Goal: Find specific page/section: Find specific page/section

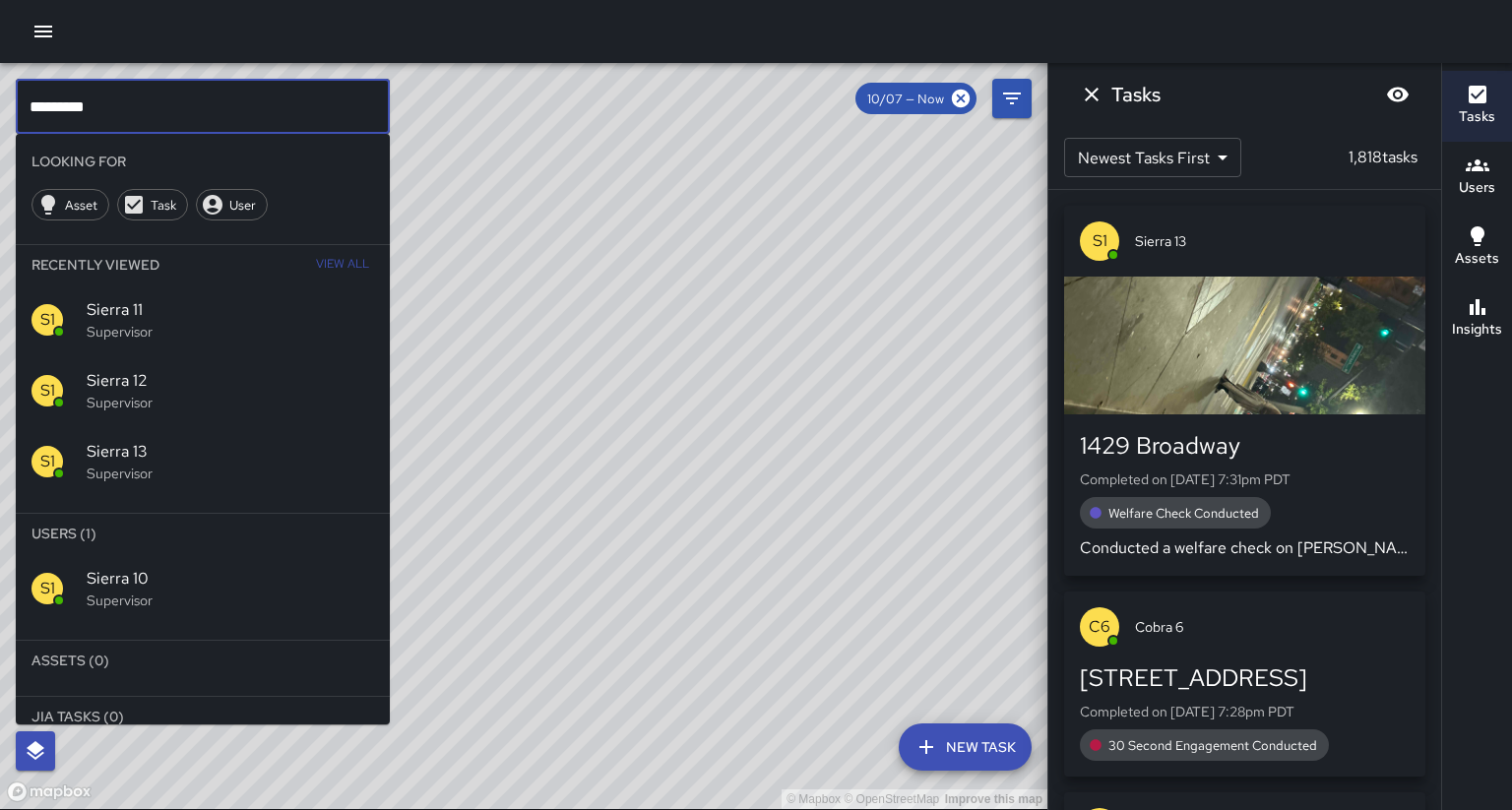
click at [141, 567] on span "Sierra 10" at bounding box center [230, 579] width 287 height 24
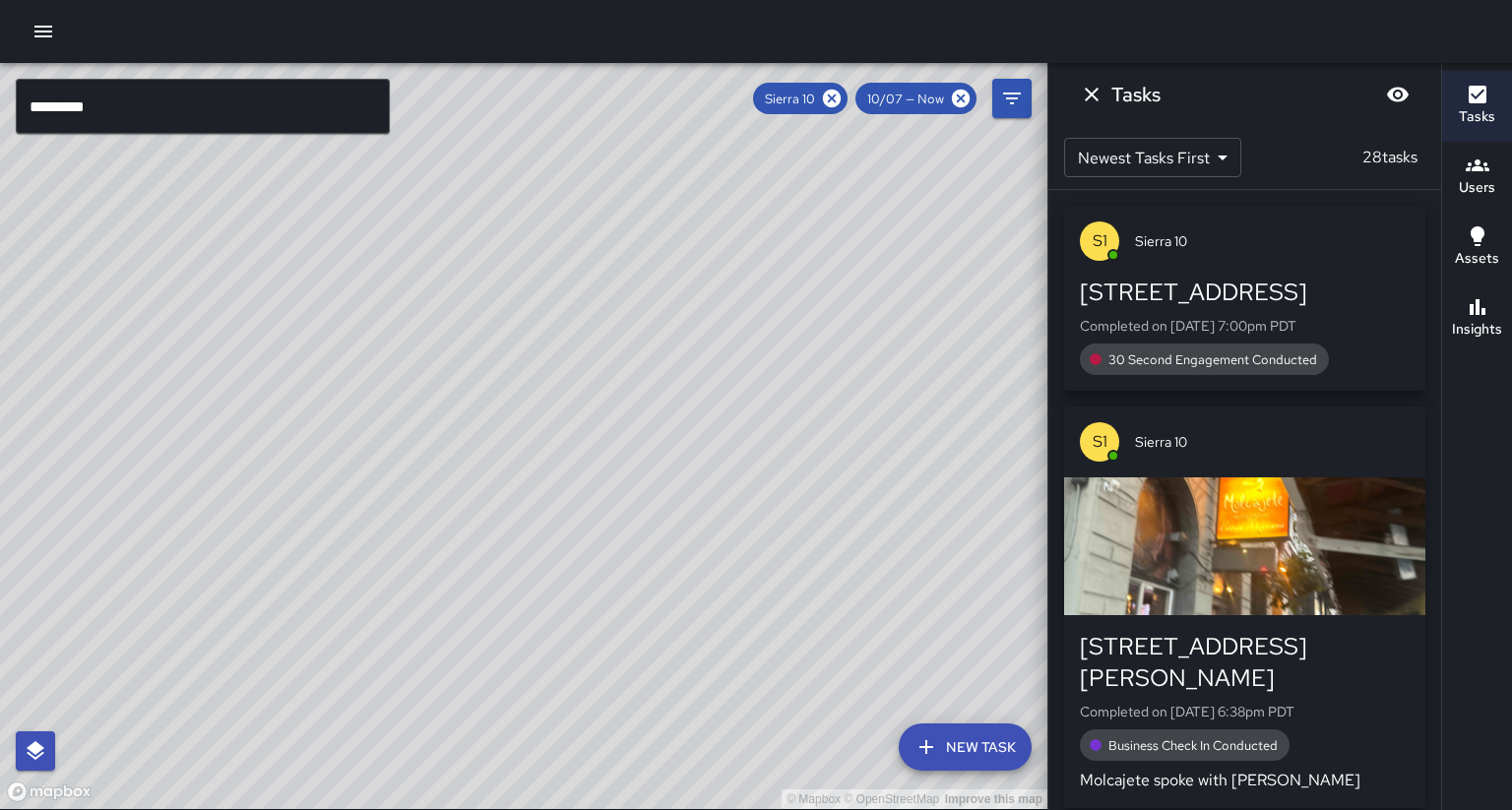
drag, startPoint x: 362, startPoint y: 464, endPoint x: 510, endPoint y: 413, distance: 156.5
click at [523, 304] on div "© Mapbox © OpenStreetMap Improve this map" at bounding box center [523, 436] width 1047 height 746
click at [440, 476] on div "© Mapbox © OpenStreetMap Improve this map S1 Sierra 10 Supervisor Tasks 28 / 28…" at bounding box center [523, 436] width 1047 height 746
drag, startPoint x: 309, startPoint y: 473, endPoint x: 301, endPoint y: 587, distance: 114.3
click at [301, 587] on div "© Mapbox © OpenStreetMap Improve this map" at bounding box center [523, 436] width 1047 height 746
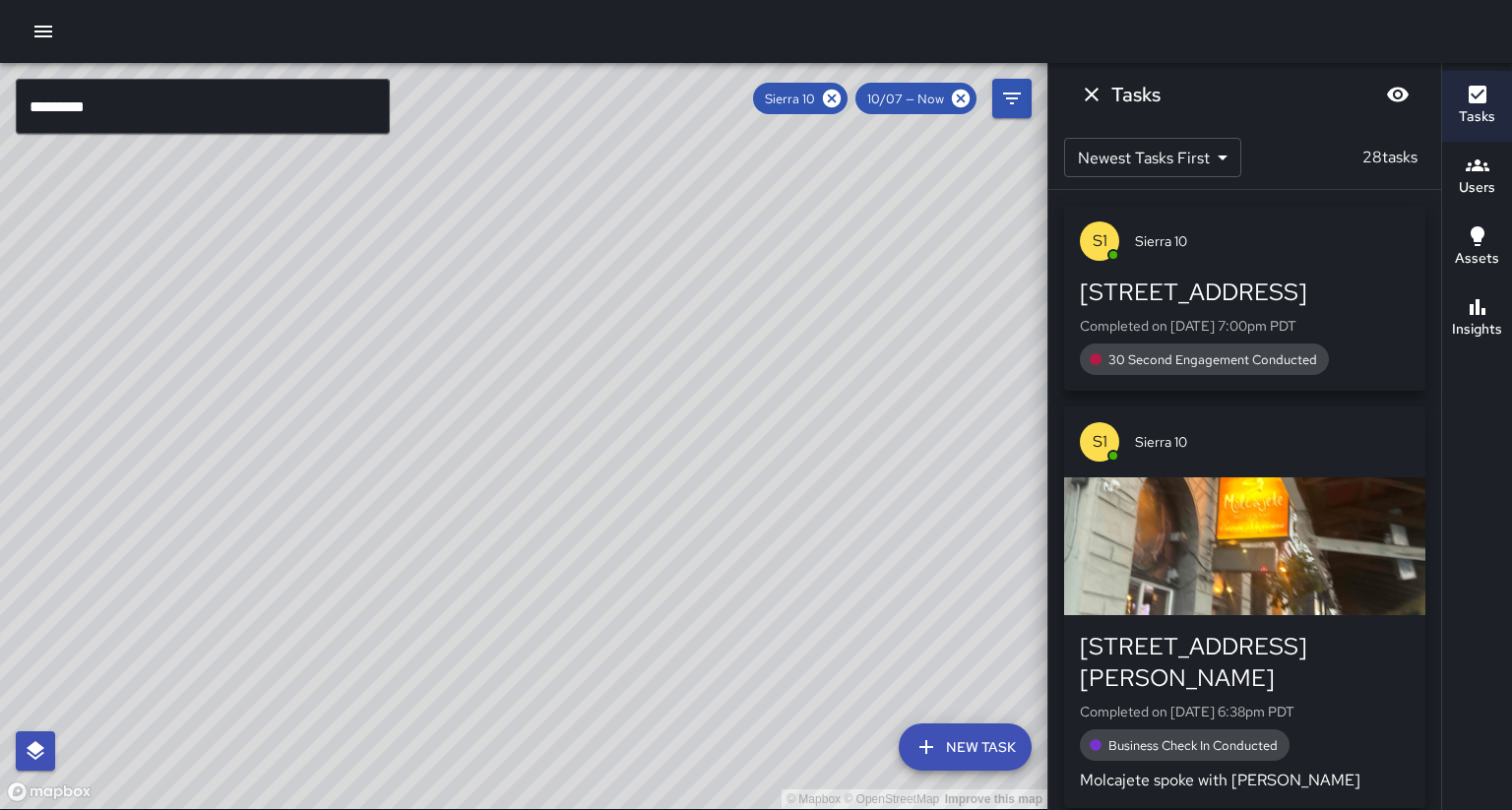
click at [1481, 300] on icon "button" at bounding box center [1478, 307] width 16 height 16
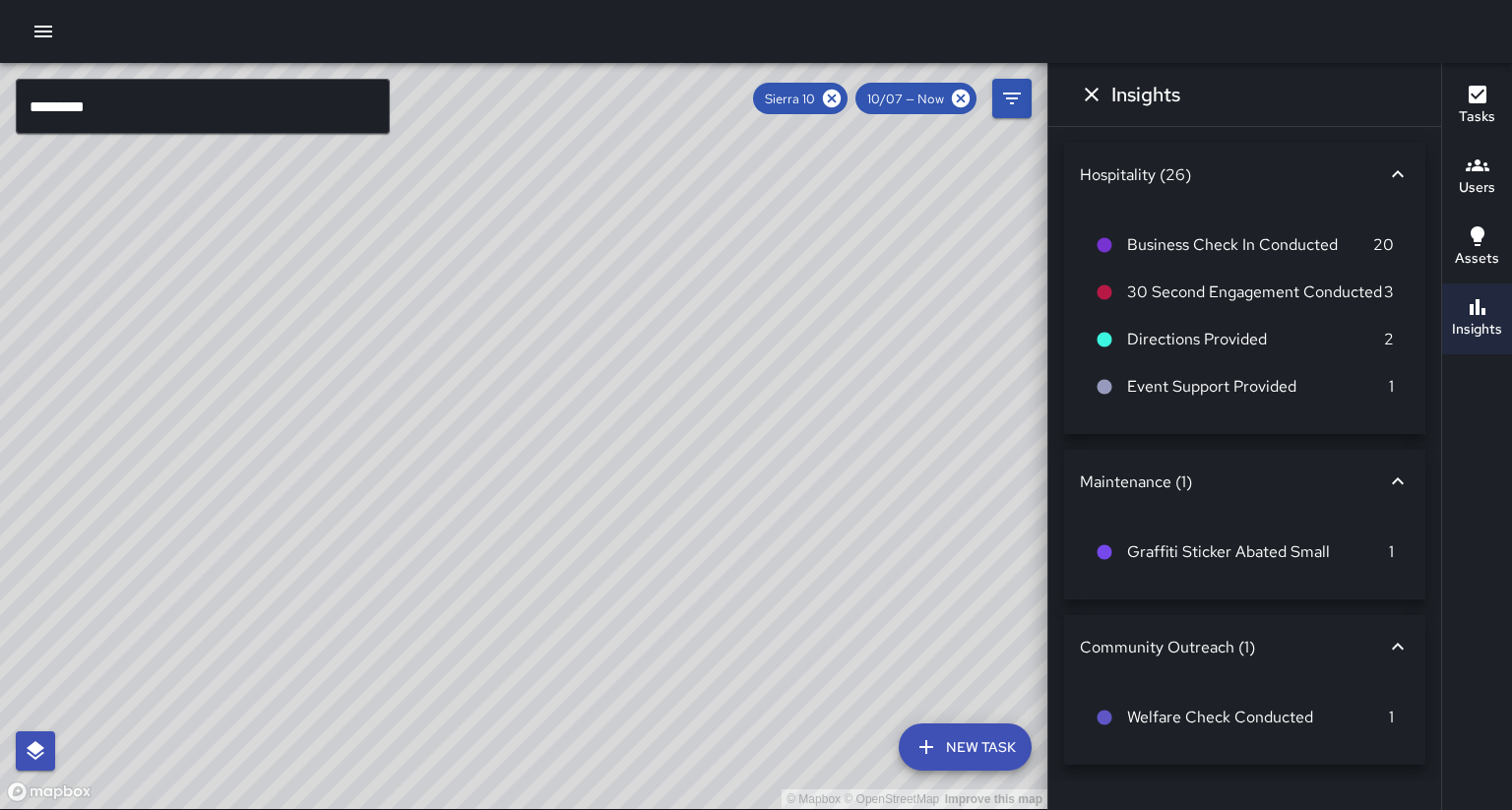
drag, startPoint x: 365, startPoint y: 488, endPoint x: 429, endPoint y: 429, distance: 87.0
click at [429, 429] on div "© Mapbox © OpenStreetMap Improve this map" at bounding box center [523, 436] width 1047 height 746
drag, startPoint x: 382, startPoint y: 519, endPoint x: 355, endPoint y: 507, distance: 29.5
click at [355, 507] on div "© Mapbox © OpenStreetMap Improve this map" at bounding box center [523, 436] width 1047 height 746
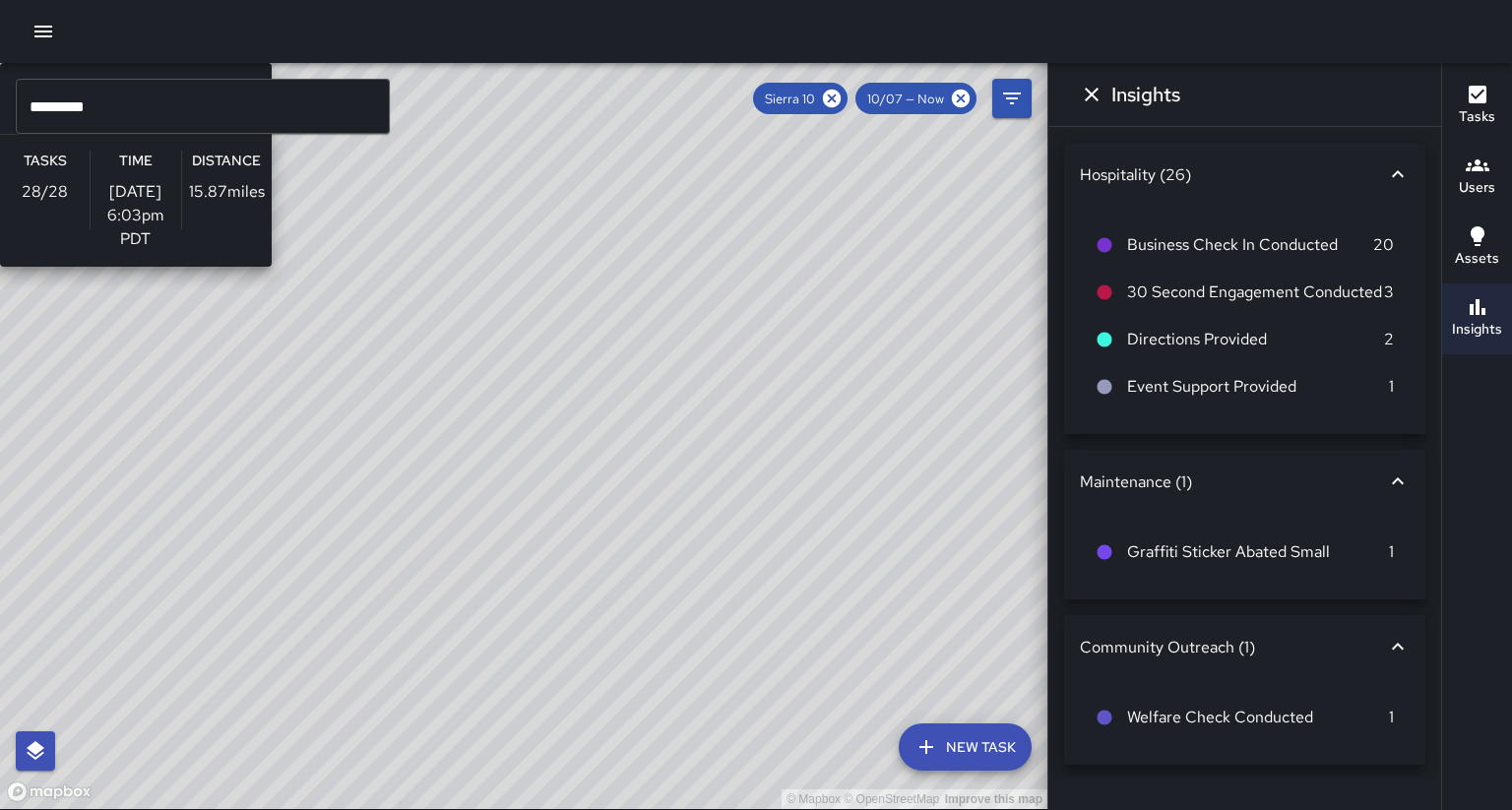
drag, startPoint x: 276, startPoint y: 481, endPoint x: 346, endPoint y: 516, distance: 78.3
click at [346, 516] on div "© Mapbox © OpenStreetMap Improve this map S1 Sierra 10 Supervisor Tasks 28 / 28…" at bounding box center [523, 436] width 1047 height 746
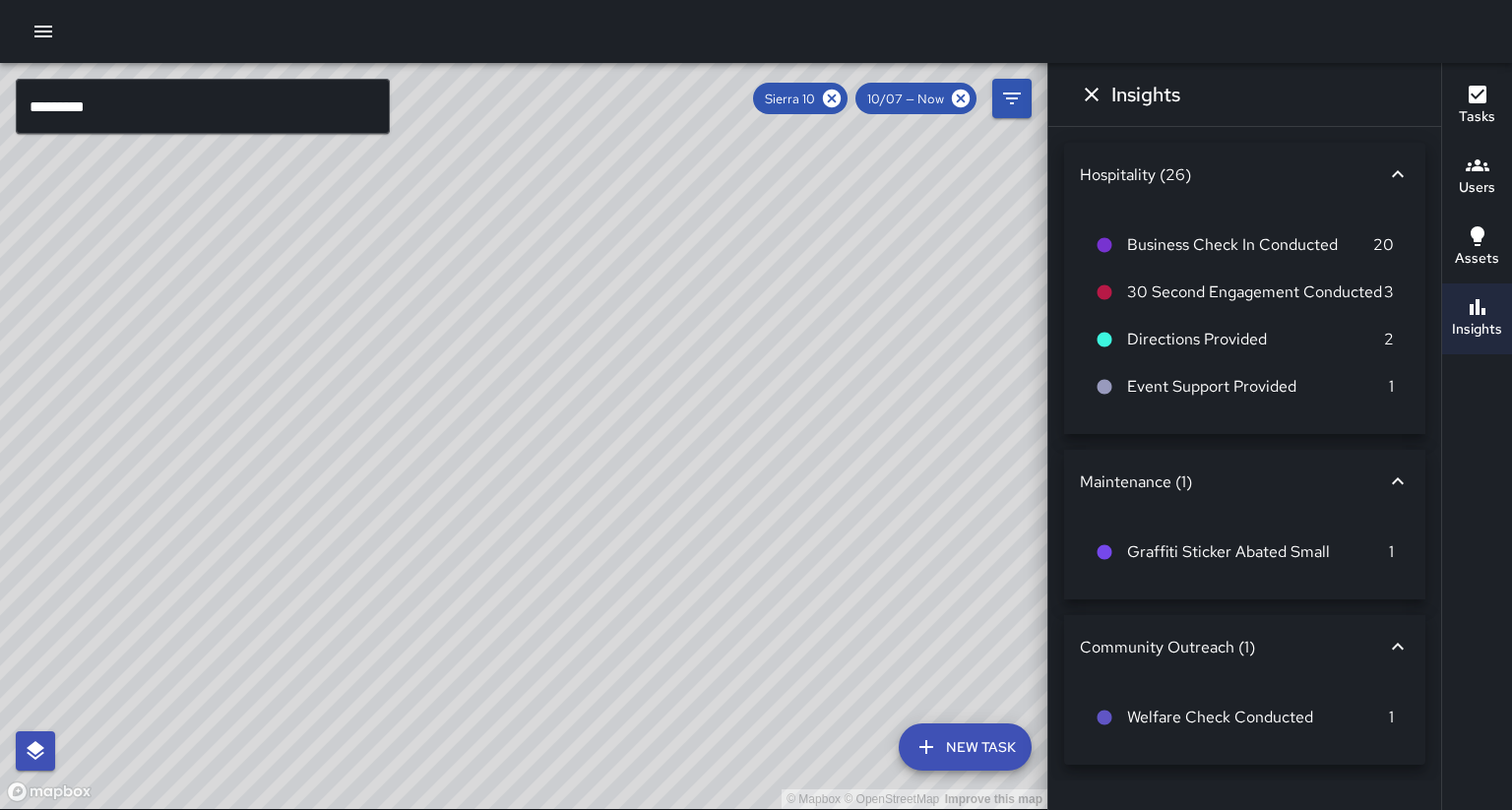
drag, startPoint x: 522, startPoint y: 415, endPoint x: 423, endPoint y: 386, distance: 103.2
click at [423, 386] on div "© Mapbox © OpenStreetMap Improve this map" at bounding box center [523, 436] width 1047 height 746
drag, startPoint x: 373, startPoint y: 390, endPoint x: 422, endPoint y: 400, distance: 50.0
click at [422, 400] on div "© Mapbox © OpenStreetMap Improve this map" at bounding box center [523, 436] width 1047 height 746
click at [841, 97] on icon at bounding box center [832, 99] width 18 height 18
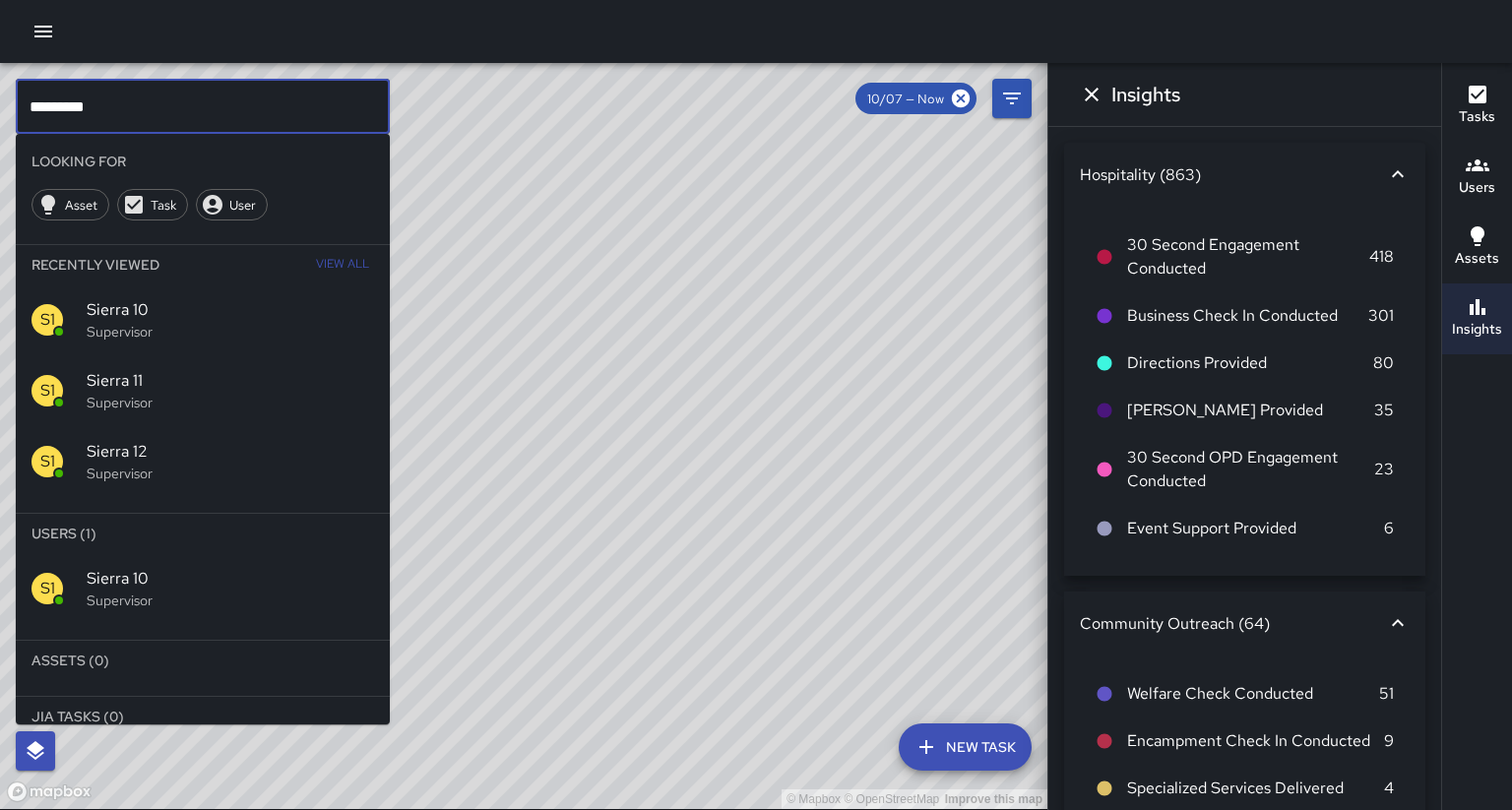
click at [138, 122] on input "*********" at bounding box center [203, 105] width 374 height 55
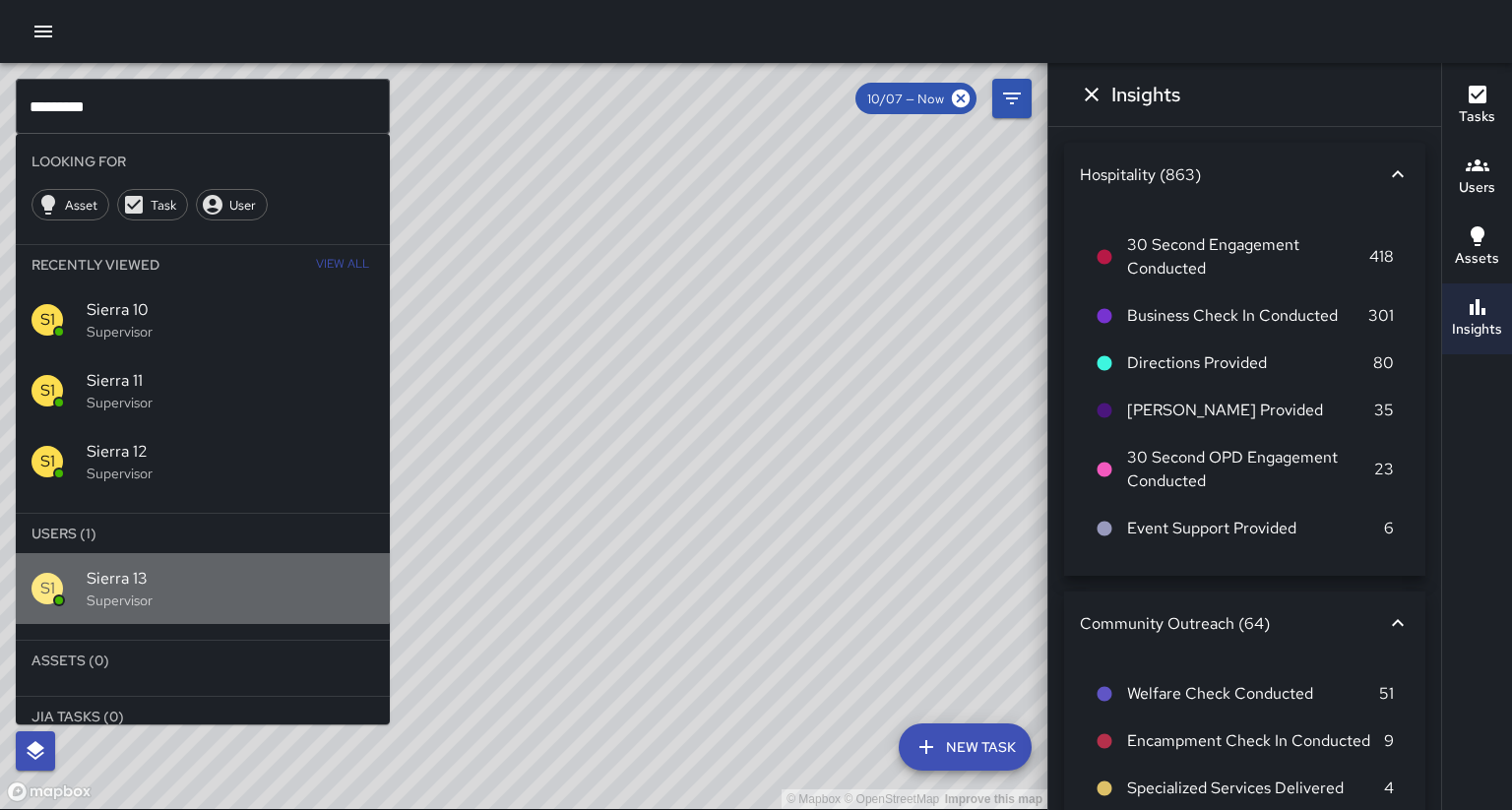
click at [198, 567] on span "Sierra 13" at bounding box center [230, 579] width 287 height 24
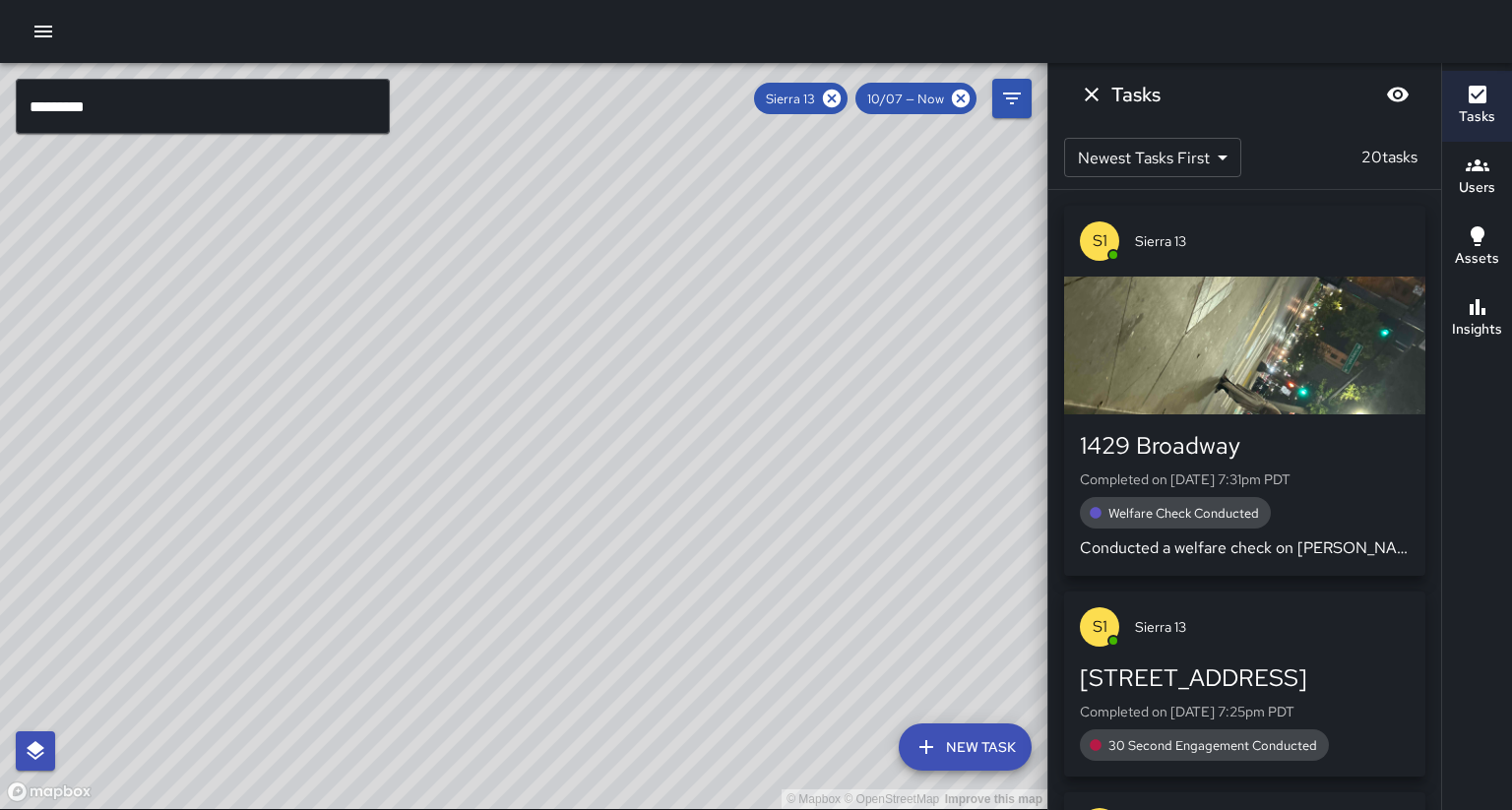
drag, startPoint x: 360, startPoint y: 526, endPoint x: 425, endPoint y: 457, distance: 94.8
click at [425, 457] on div "© Mapbox © OpenStreetMap Improve this map" at bounding box center [523, 436] width 1047 height 746
drag, startPoint x: 424, startPoint y: 435, endPoint x: 307, endPoint y: 524, distance: 147.0
click at [307, 524] on div "© Mapbox © OpenStreetMap Improve this map" at bounding box center [523, 436] width 1047 height 746
drag, startPoint x: 338, startPoint y: 475, endPoint x: 422, endPoint y: 449, distance: 87.9
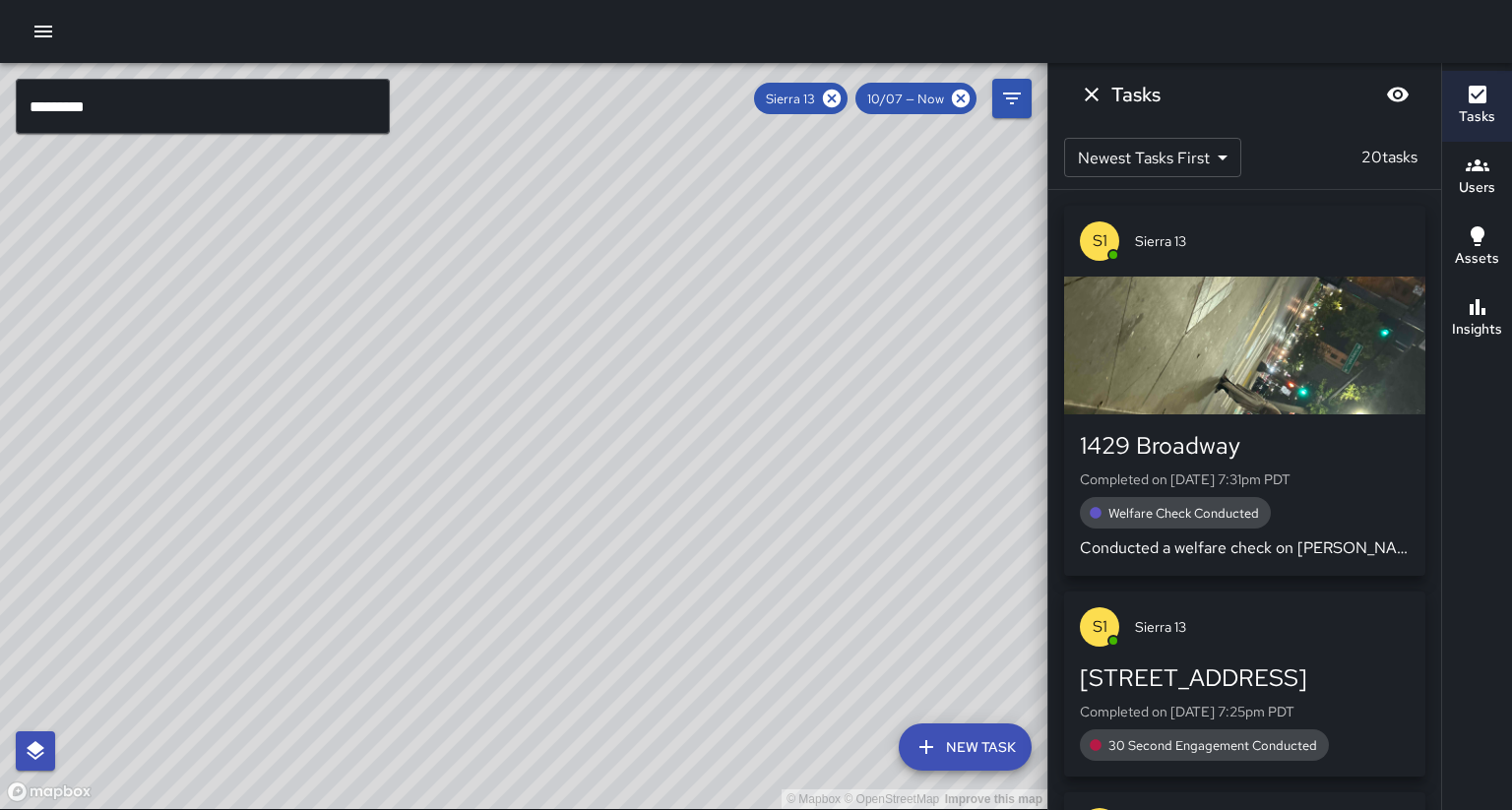
click at [422, 449] on div "© Mapbox © OpenStreetMap Improve this map" at bounding box center [523, 436] width 1047 height 746
drag, startPoint x: 500, startPoint y: 345, endPoint x: 532, endPoint y: 307, distance: 49.7
click at [532, 307] on div "© Mapbox © OpenStreetMap Improve this map" at bounding box center [523, 436] width 1047 height 746
click at [526, 312] on div "© Mapbox © OpenStreetMap Improve this map" at bounding box center [523, 436] width 1047 height 746
drag, startPoint x: 579, startPoint y: 313, endPoint x: 134, endPoint y: 534, distance: 496.9
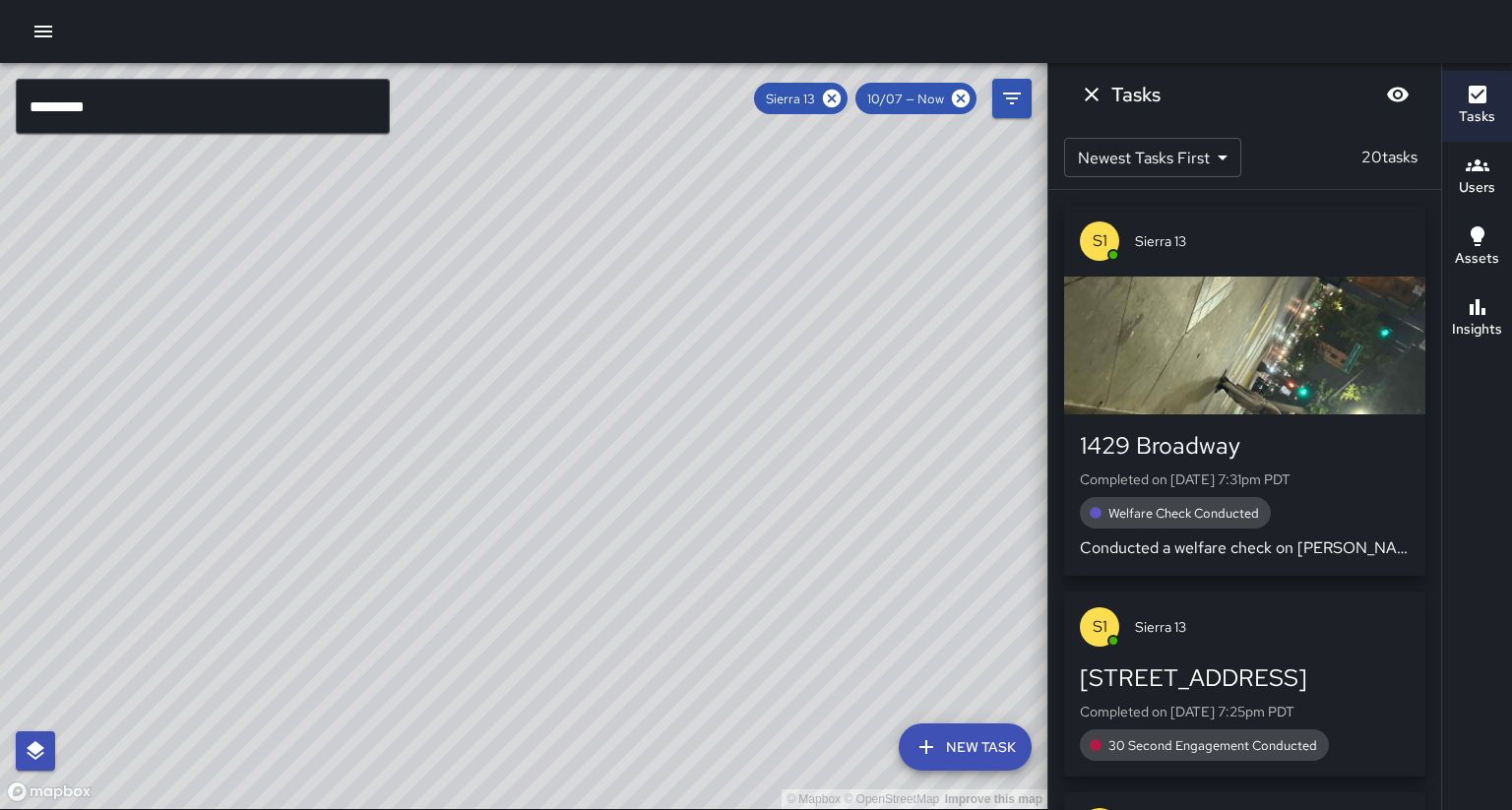
click at [134, 534] on div "© Mapbox © OpenStreetMap Improve this map" at bounding box center [523, 436] width 1047 height 746
drag, startPoint x: 145, startPoint y: 532, endPoint x: 387, endPoint y: 483, distance: 246.9
click at [453, 448] on div "© Mapbox © OpenStreetMap Improve this map" at bounding box center [523, 436] width 1047 height 746
click at [1494, 284] on button "Insights" at bounding box center [1477, 318] width 70 height 71
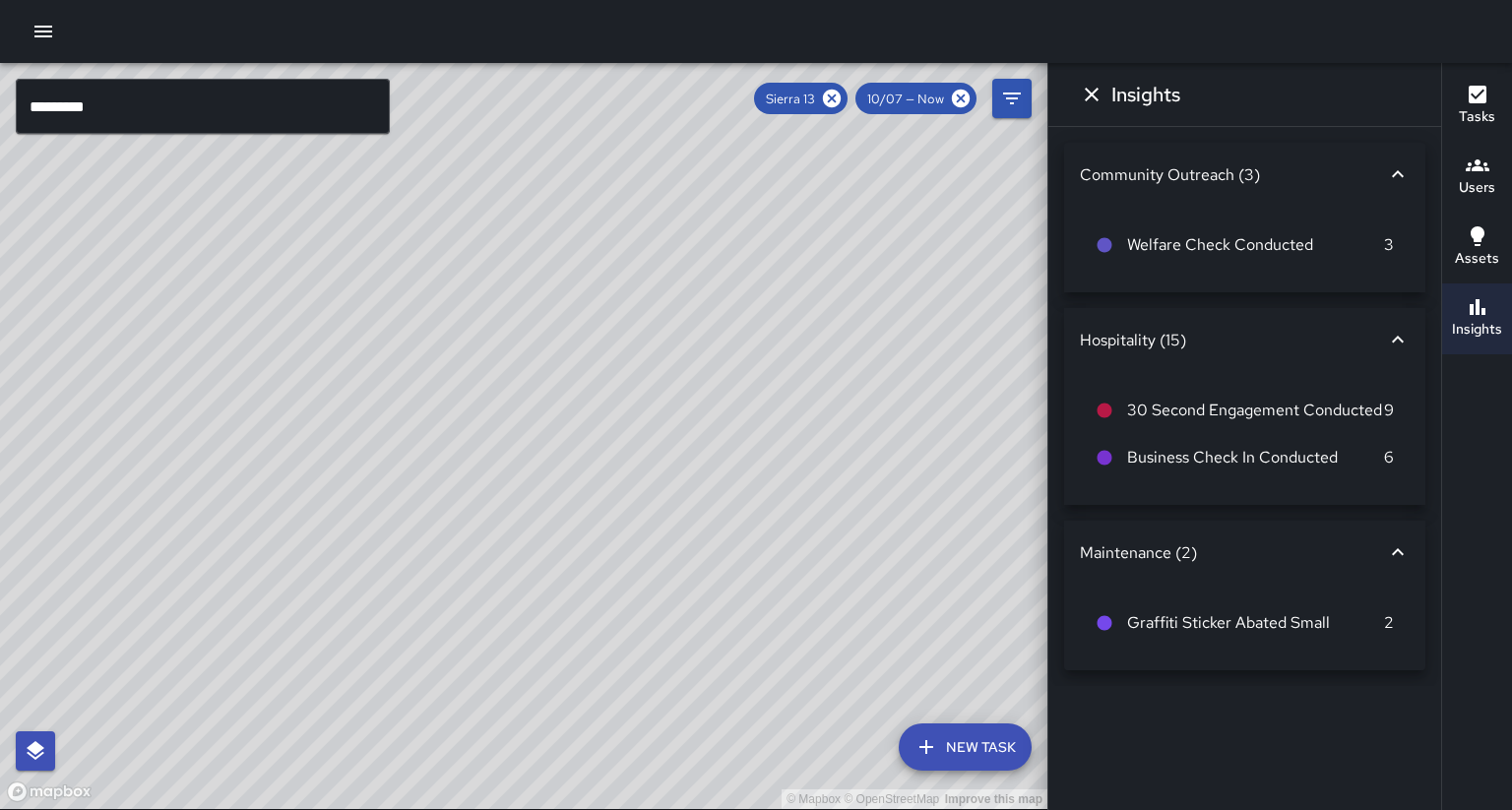
drag, startPoint x: 567, startPoint y: 295, endPoint x: 552, endPoint y: 323, distance: 31.8
click at [592, 267] on div "© Mapbox © OpenStreetMap Improve this map" at bounding box center [523, 436] width 1047 height 746
drag, startPoint x: 516, startPoint y: 460, endPoint x: 449, endPoint y: 442, distance: 69.4
click at [449, 442] on div "© Mapbox © OpenStreetMap Improve this map" at bounding box center [523, 436] width 1047 height 746
click at [1093, 110] on button "Dismiss" at bounding box center [1092, 95] width 40 height 40
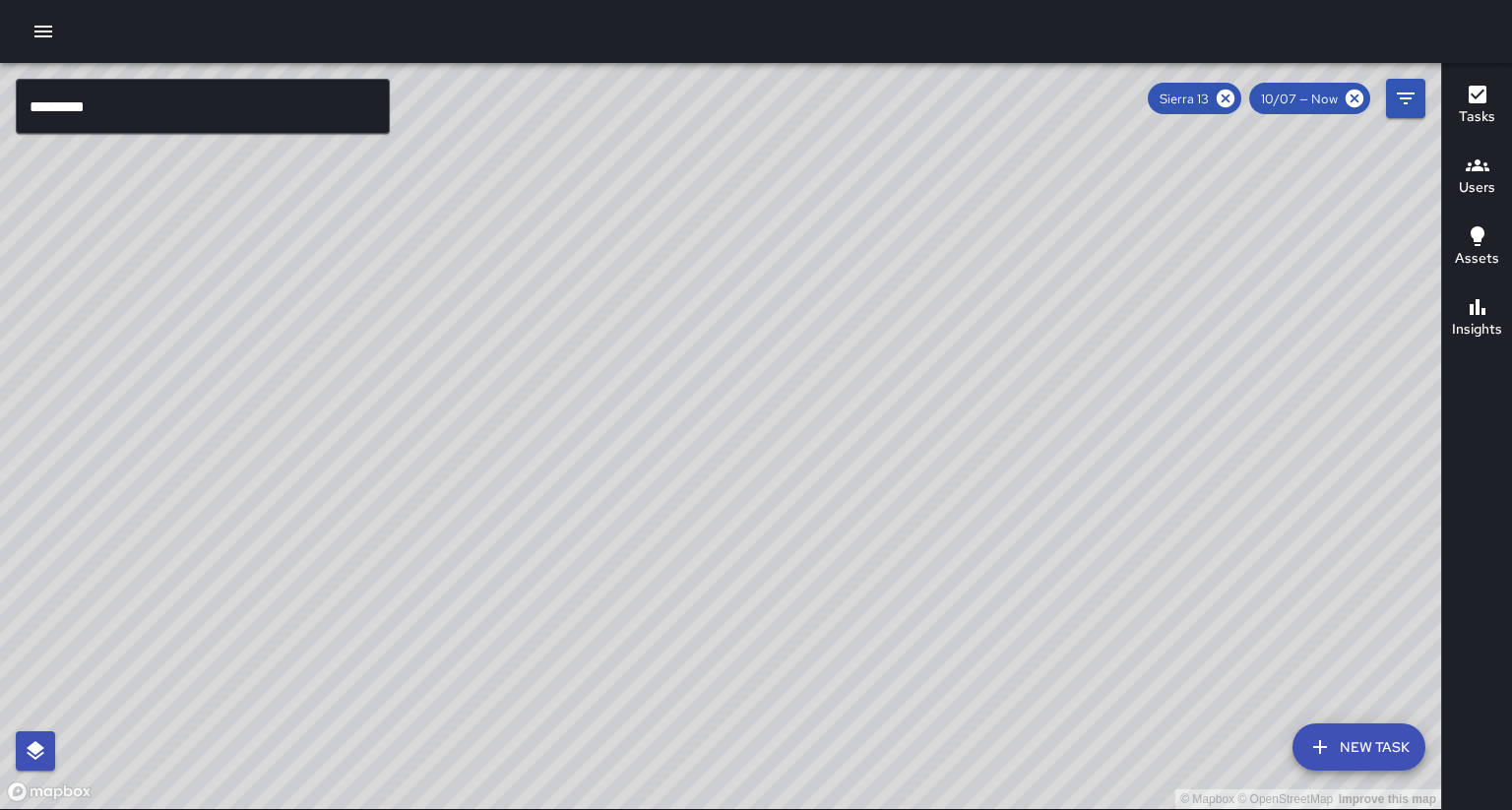
click at [1492, 144] on button "Users" at bounding box center [1477, 177] width 70 height 71
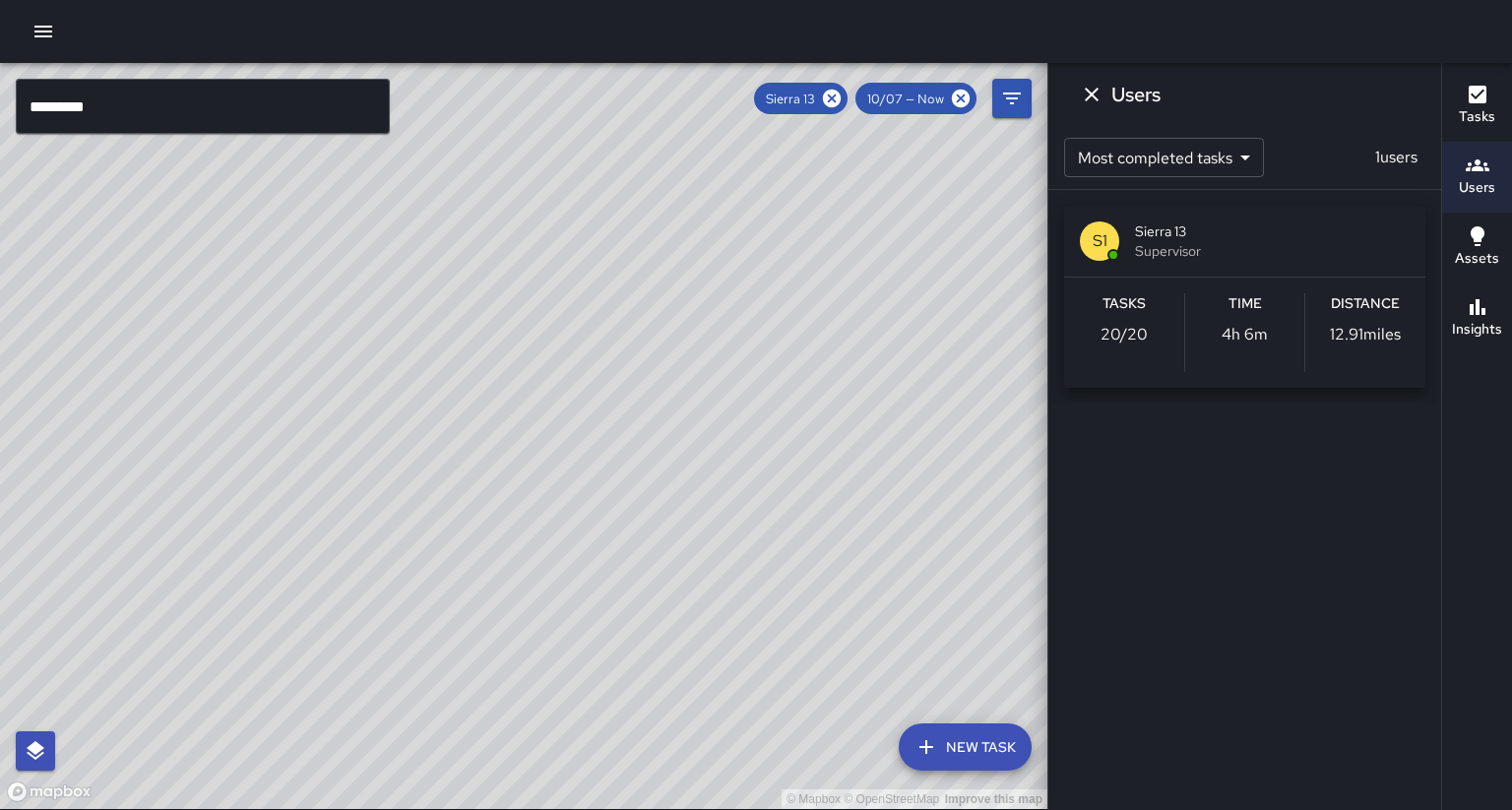
click at [1496, 123] on button "Tasks" at bounding box center [1477, 105] width 70 height 71
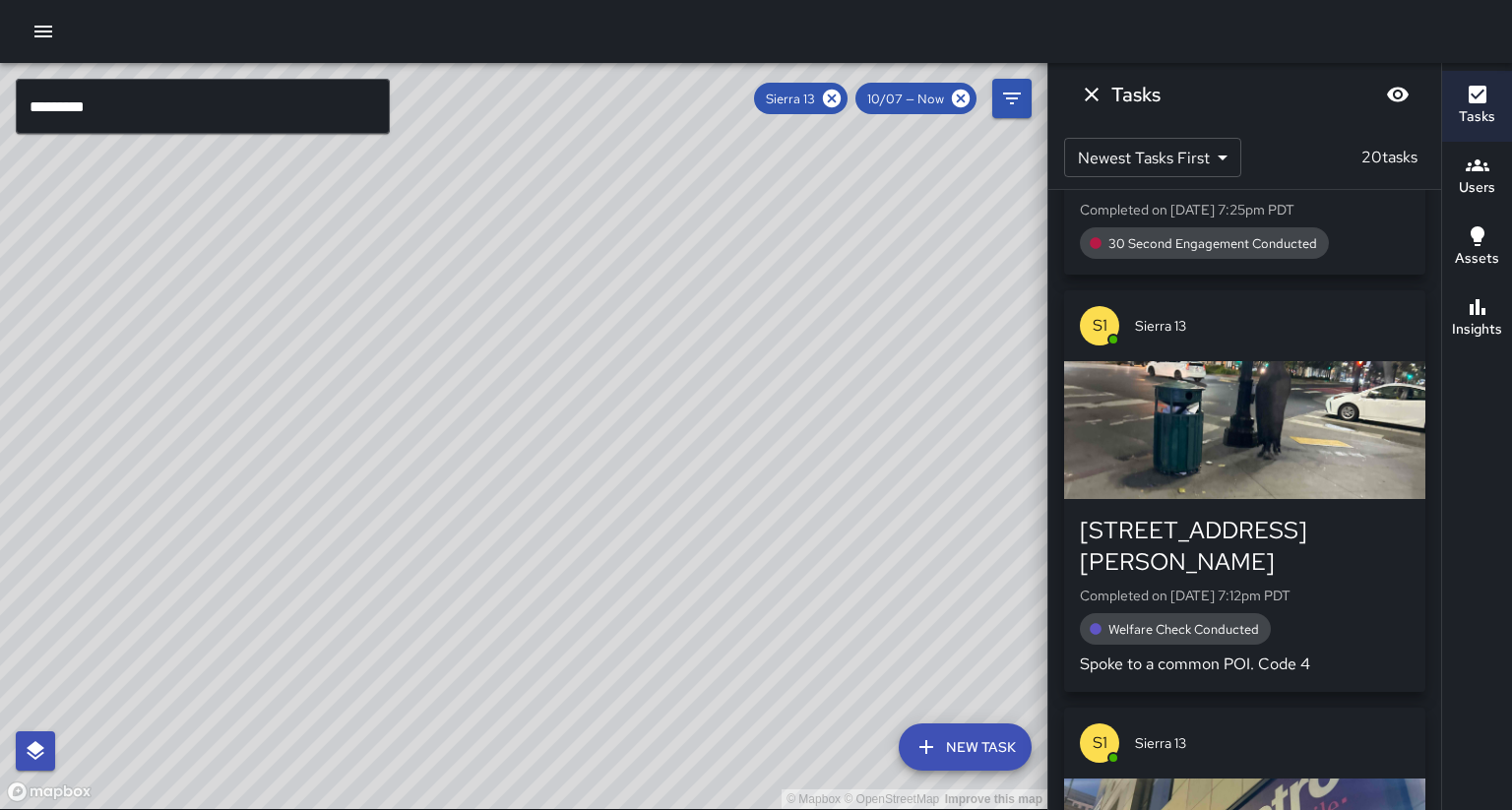
scroll to position [536, 0]
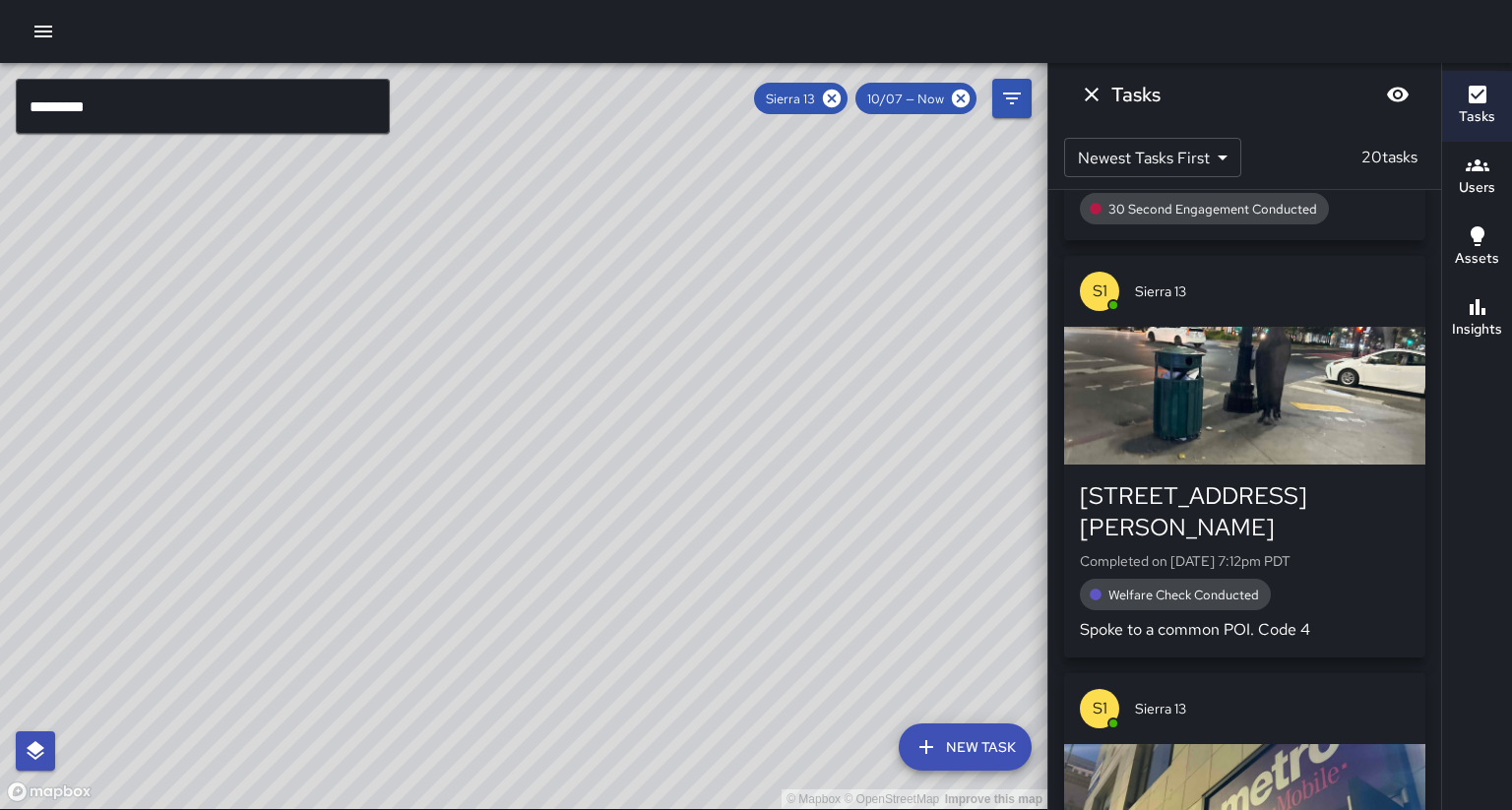
click at [1228, 428] on div "button" at bounding box center [1244, 396] width 361 height 138
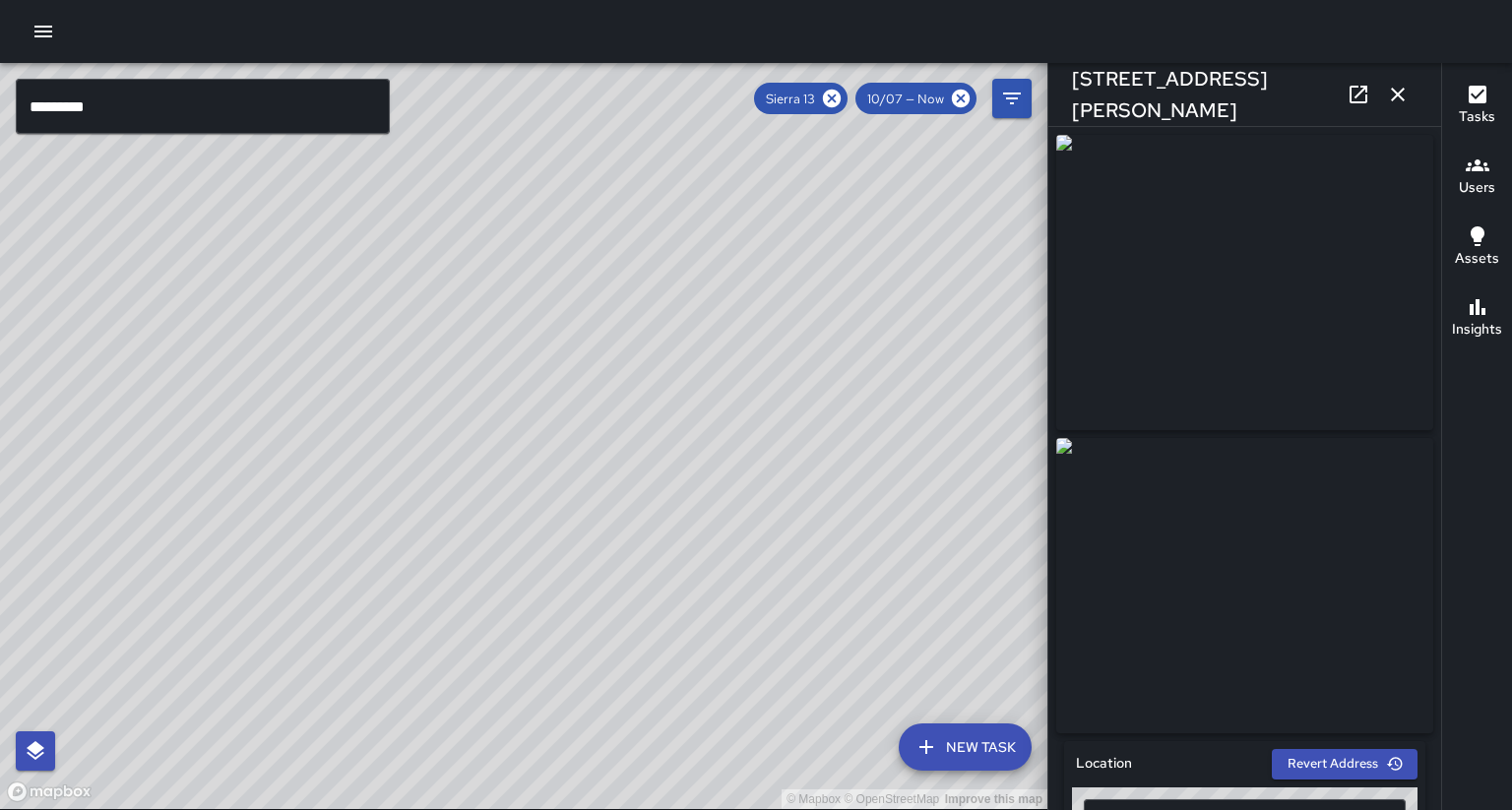
scroll to position [0, 0]
click at [1404, 97] on icon "button" at bounding box center [1398, 95] width 24 height 24
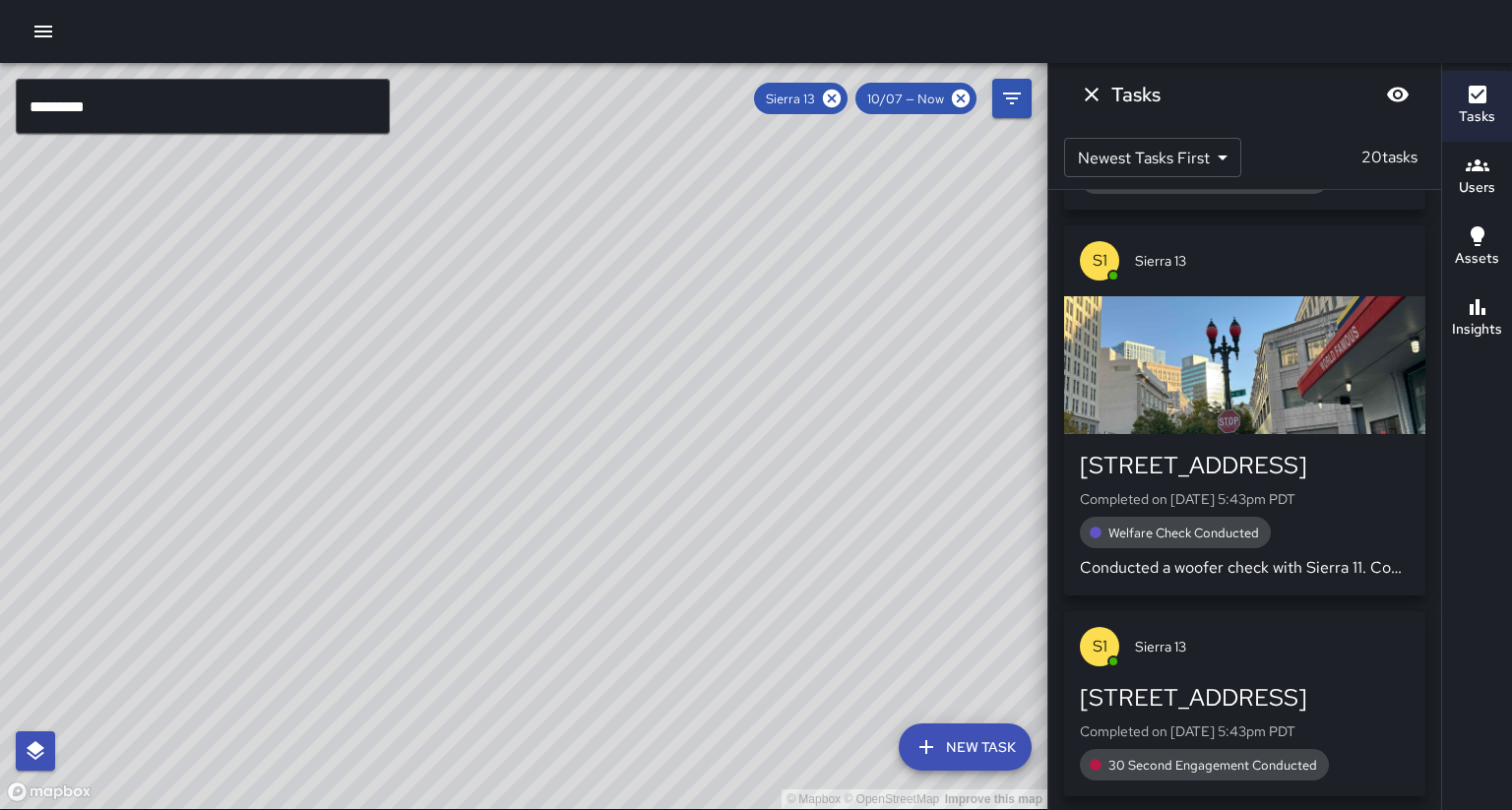
scroll to position [2518, 0]
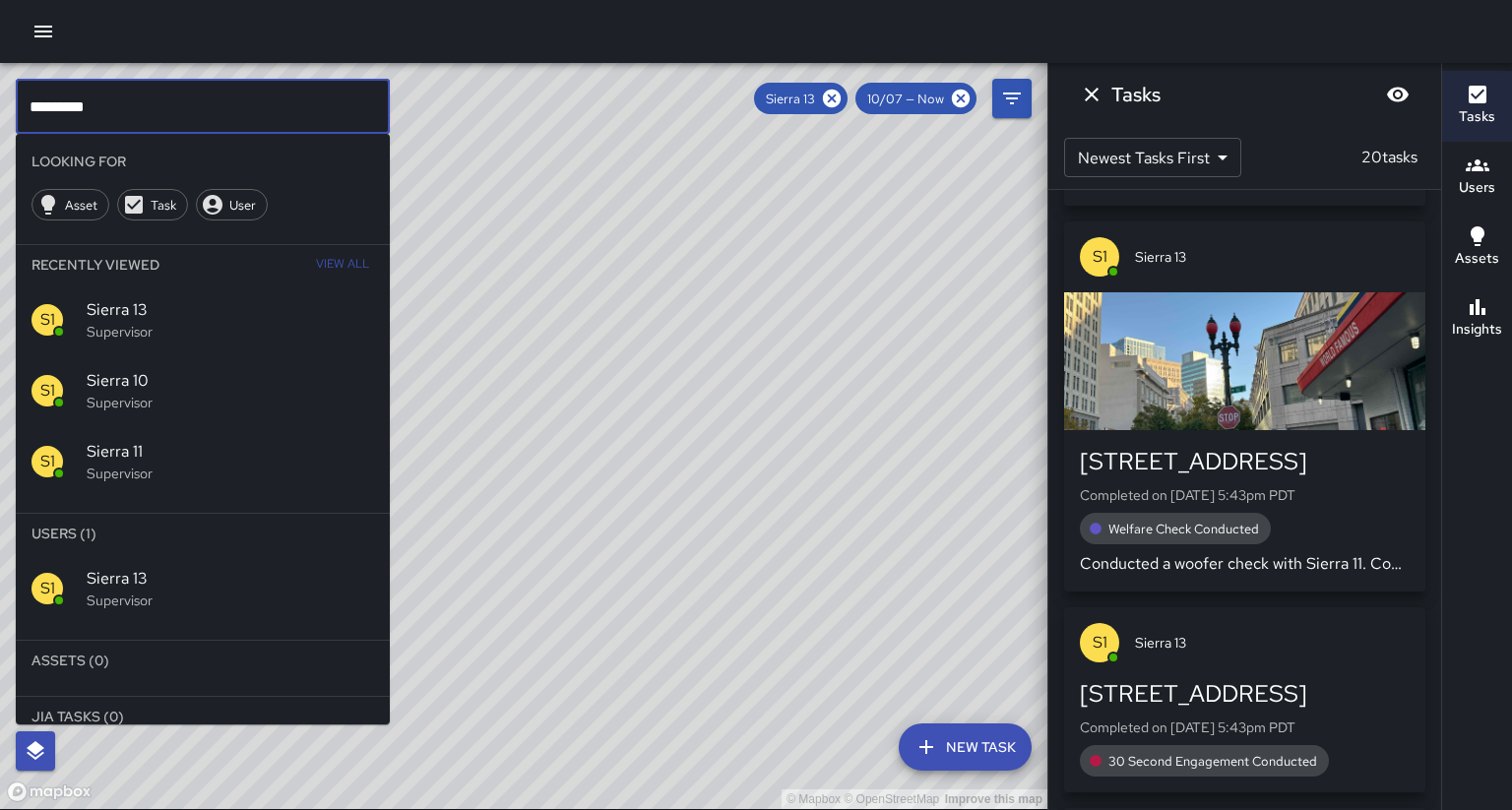
click at [233, 79] on input "*********" at bounding box center [203, 105] width 374 height 55
click at [231, 100] on input "*********" at bounding box center [203, 105] width 374 height 55
type input "*********"
click at [843, 99] on icon at bounding box center [832, 99] width 22 height 22
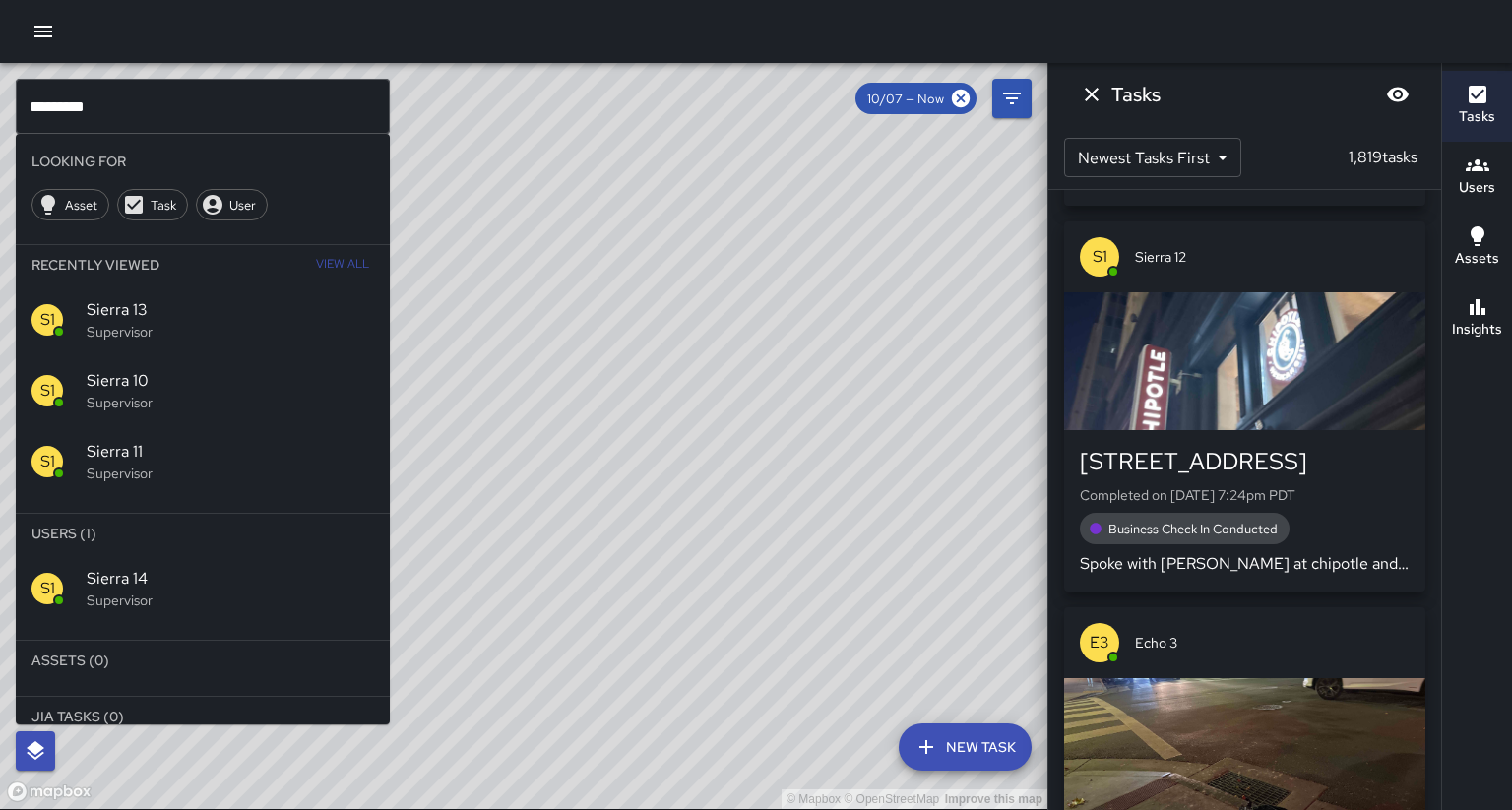
click at [194, 591] on p "Supervisor" at bounding box center [230, 601] width 287 height 20
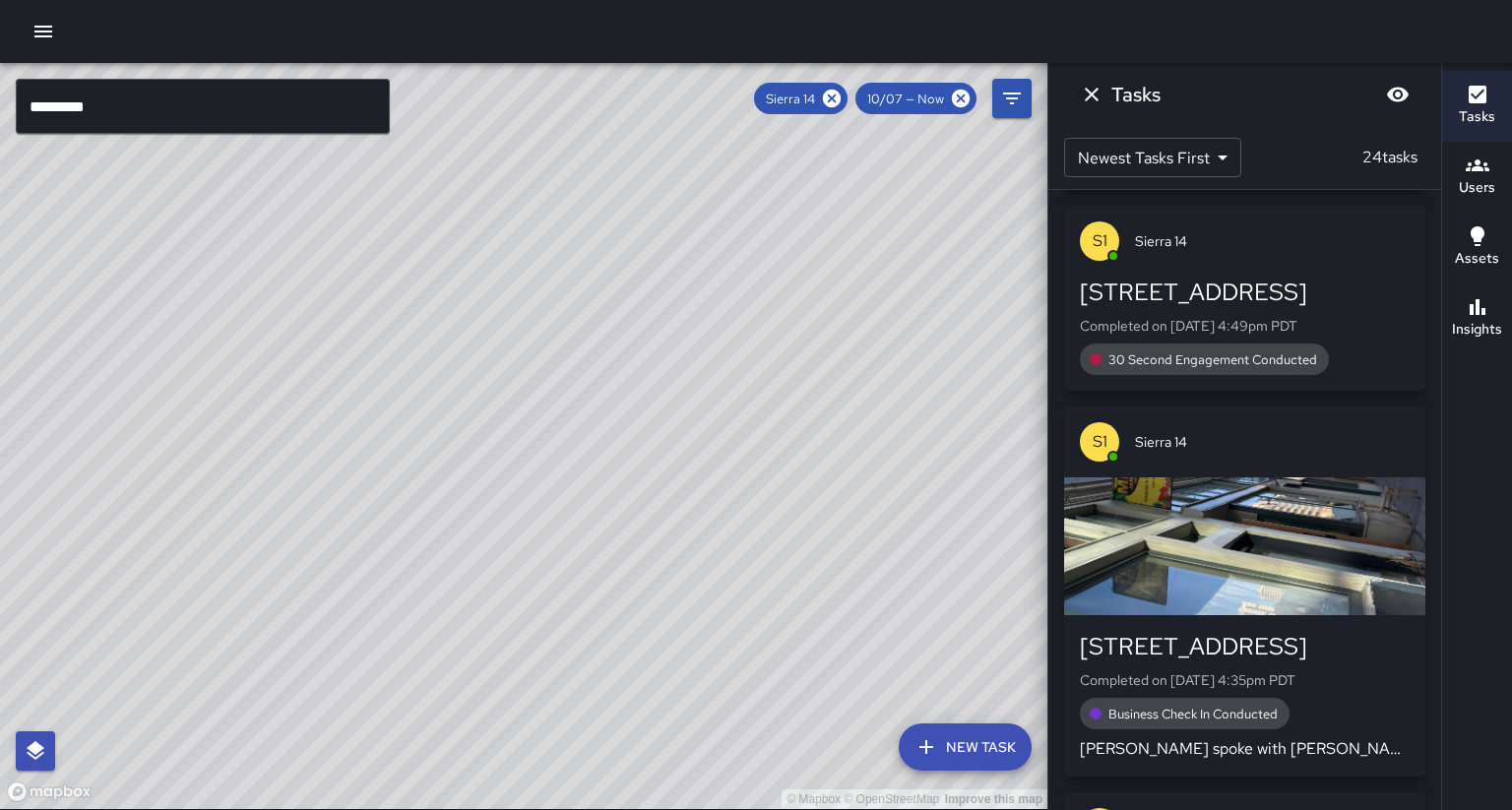
drag, startPoint x: 466, startPoint y: 556, endPoint x: 294, endPoint y: 491, distance: 183.9
click at [294, 491] on div "© Mapbox © OpenStreetMap Improve this map S1 Sierra 14 Supervisor Tasks 24 / 24…" at bounding box center [523, 436] width 1047 height 746
drag, startPoint x: 528, startPoint y: 635, endPoint x: 703, endPoint y: 458, distance: 248.9
click at [703, 458] on div "© Mapbox © OpenStreetMap Improve this map" at bounding box center [523, 436] width 1047 height 746
drag, startPoint x: 590, startPoint y: 698, endPoint x: 628, endPoint y: 809, distance: 117.3
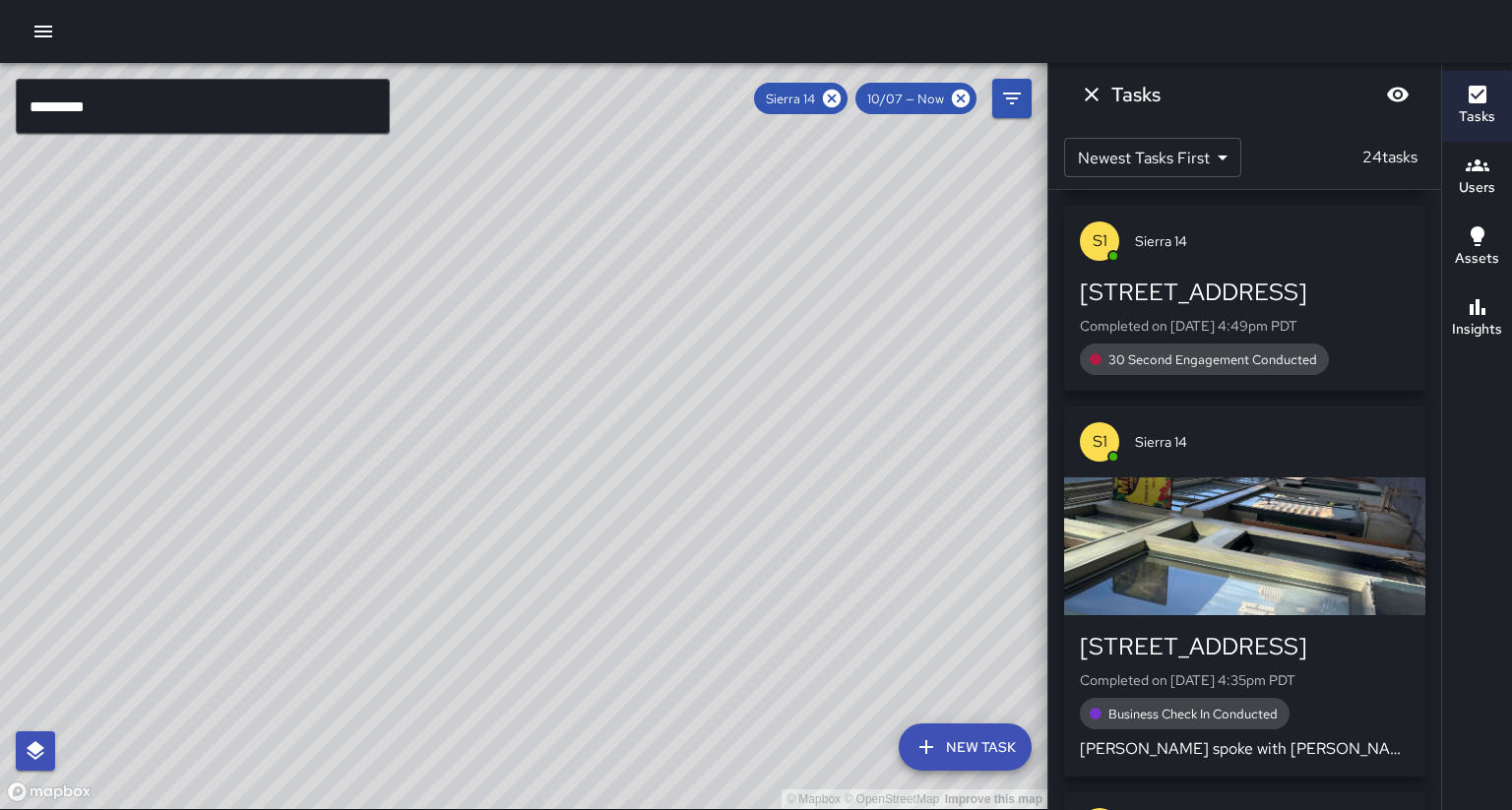
click at [634, 726] on div "© Mapbox © OpenStreetMap Improve this map" at bounding box center [523, 436] width 1047 height 746
click at [1492, 296] on div "Insights" at bounding box center [1477, 318] width 50 height 46
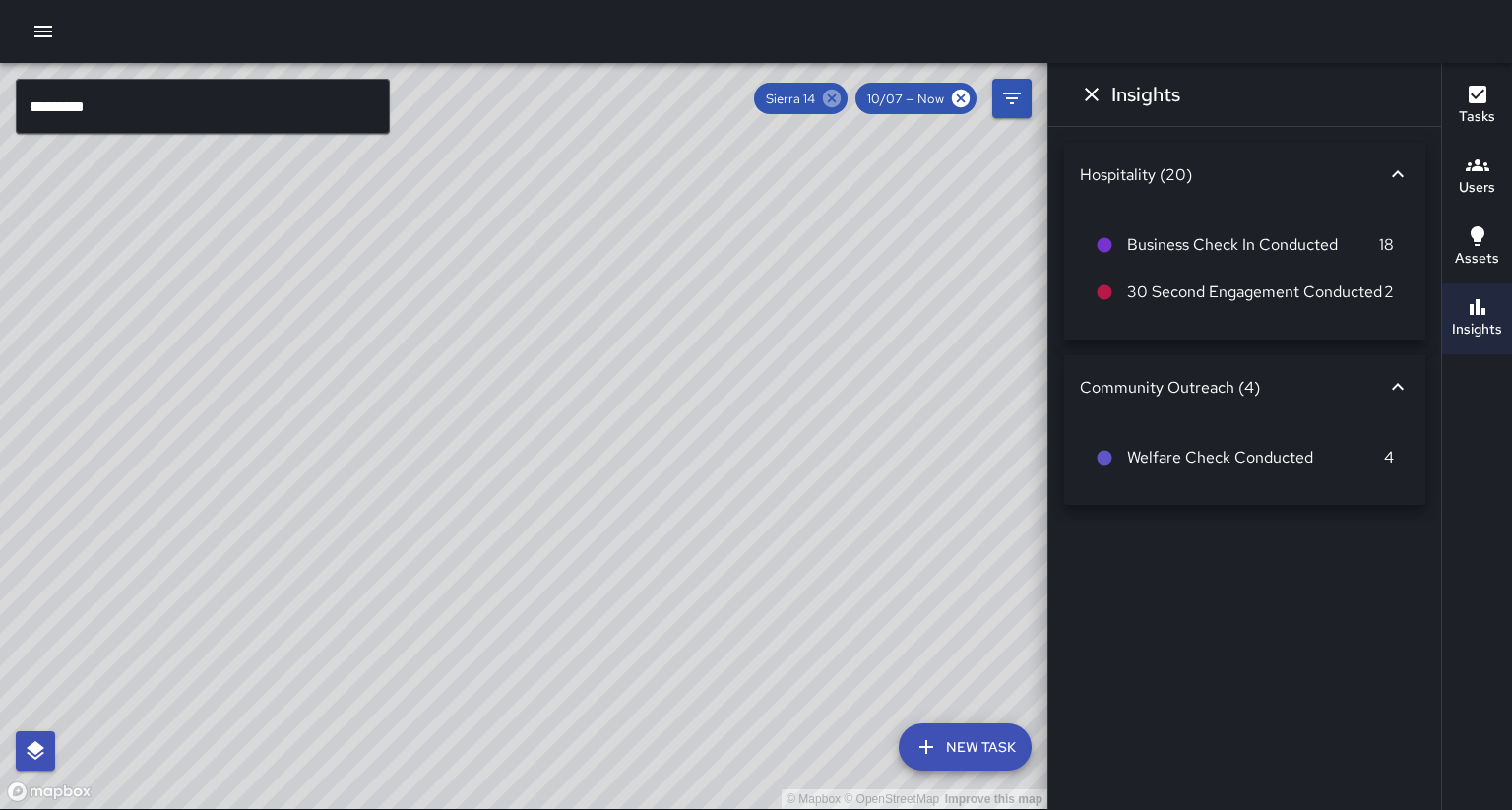
click at [841, 98] on icon at bounding box center [832, 99] width 18 height 18
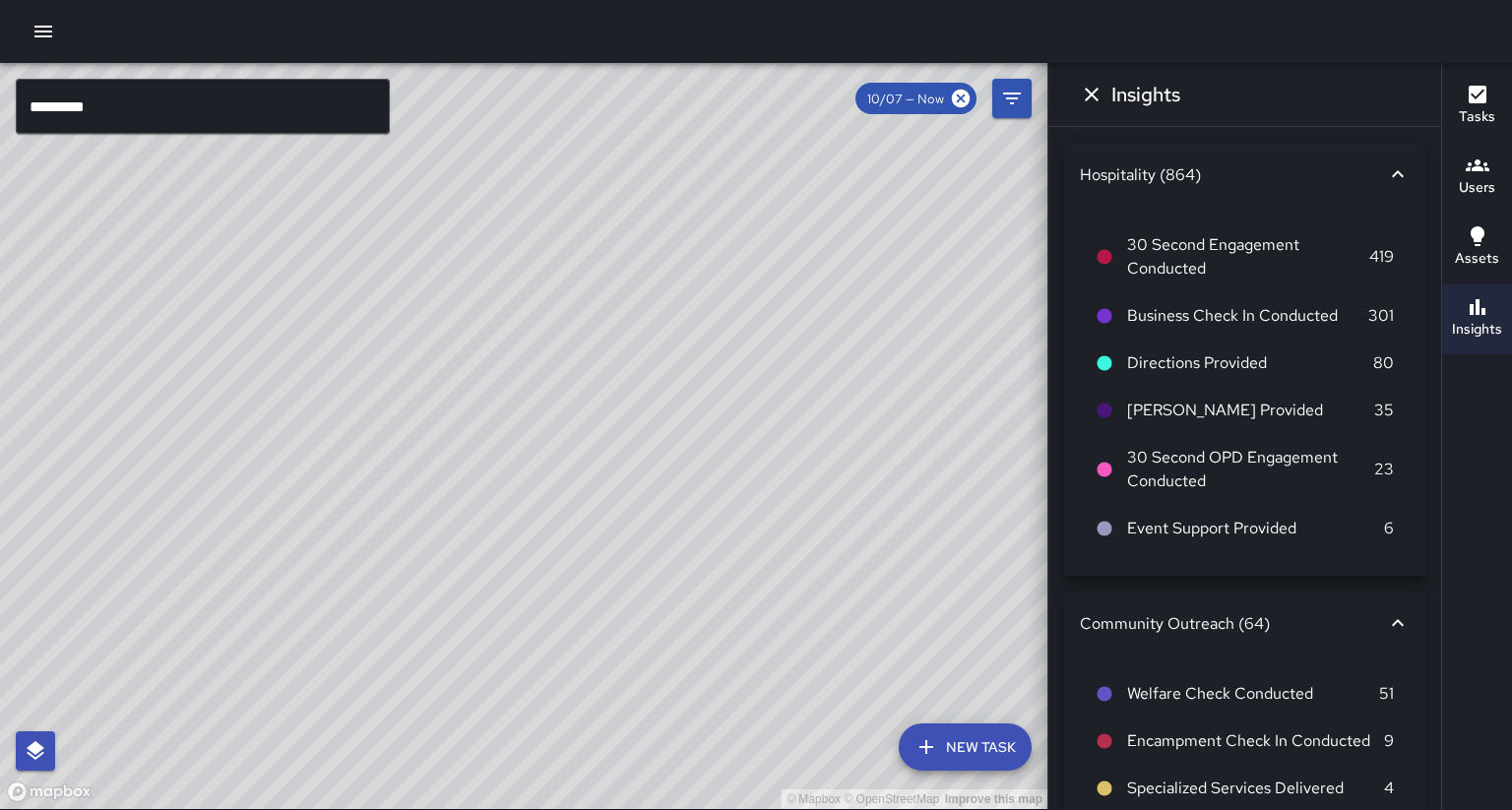
drag, startPoint x: 721, startPoint y: 345, endPoint x: 681, endPoint y: 417, distance: 82.4
click at [681, 417] on div "© Mapbox © OpenStreetMap Improve this map" at bounding box center [523, 436] width 1047 height 746
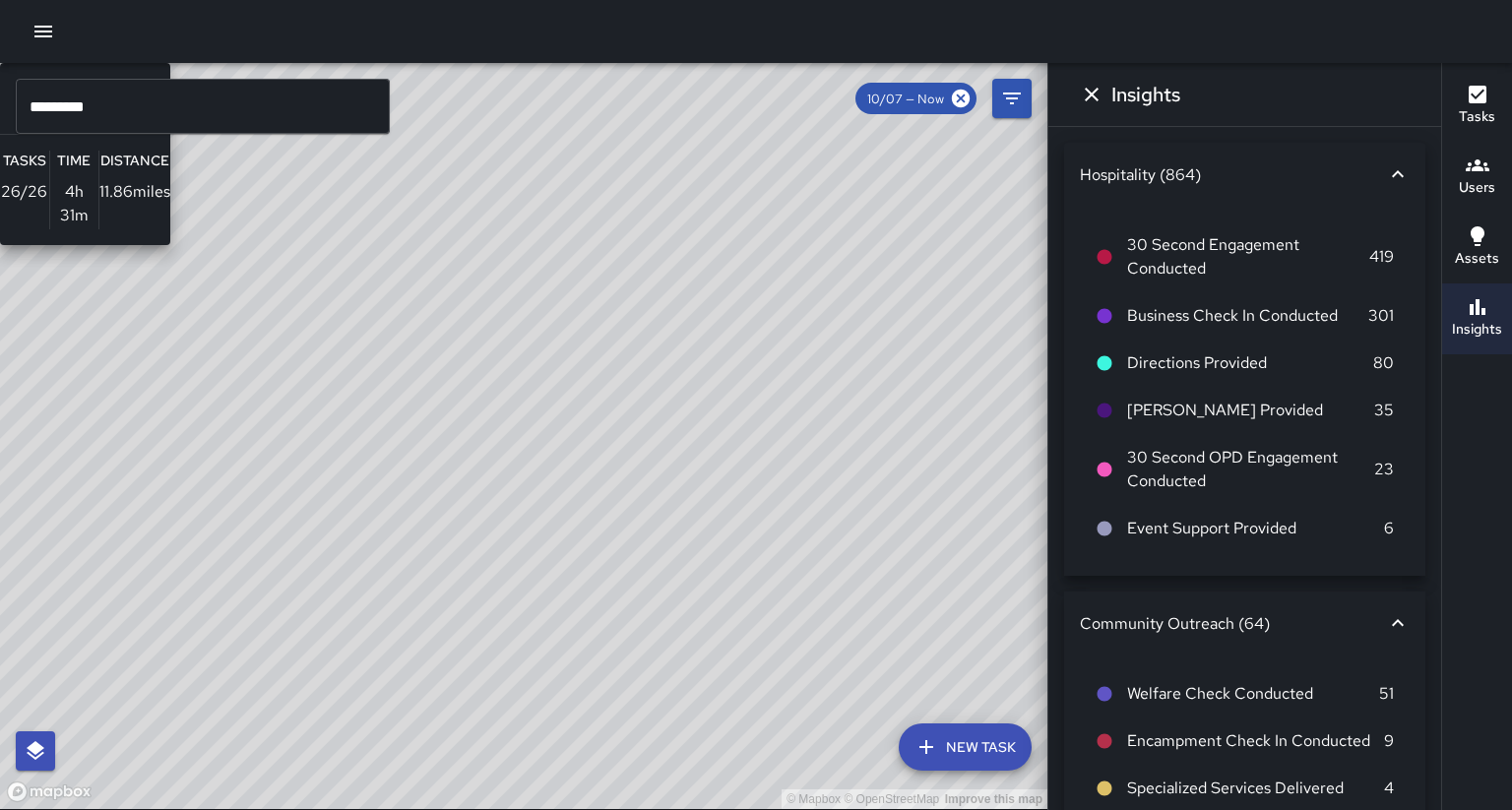
click at [307, 650] on div "© Mapbox © OpenStreetMap Improve this map S1 Sierra 12 Supervisor Tasks 26 / 26…" at bounding box center [523, 436] width 1047 height 746
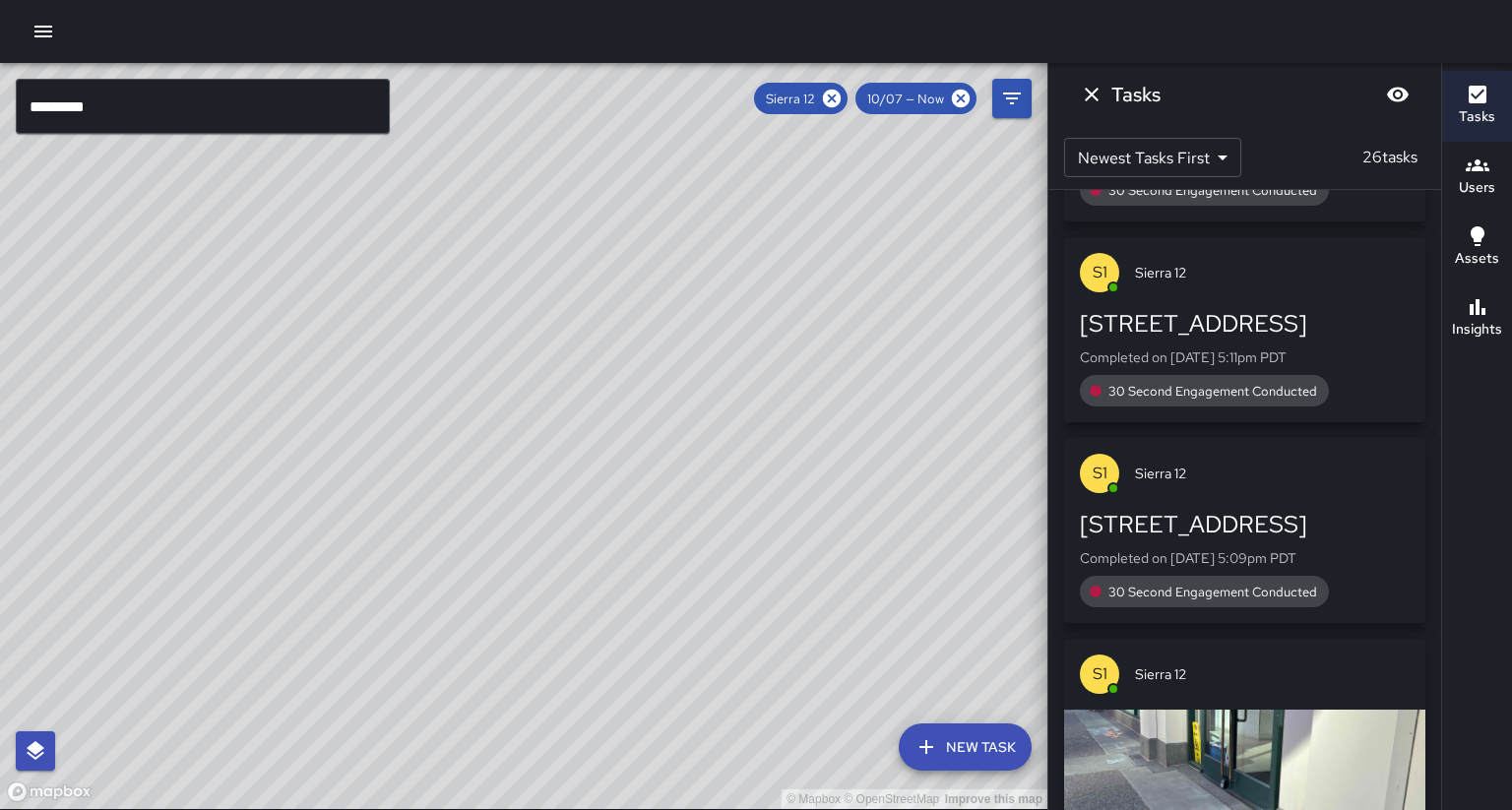
drag, startPoint x: 500, startPoint y: 645, endPoint x: 539, endPoint y: 551, distance: 101.8
click at [545, 533] on div "© Mapbox © OpenStreetMap Improve this map" at bounding box center [523, 436] width 1047 height 746
drag, startPoint x: 527, startPoint y: 526, endPoint x: 496, endPoint y: 576, distance: 58.8
click at [496, 576] on div "© Mapbox © OpenStreetMap Improve this map" at bounding box center [523, 436] width 1047 height 746
drag, startPoint x: 527, startPoint y: 577, endPoint x: 460, endPoint y: 666, distance: 111.4
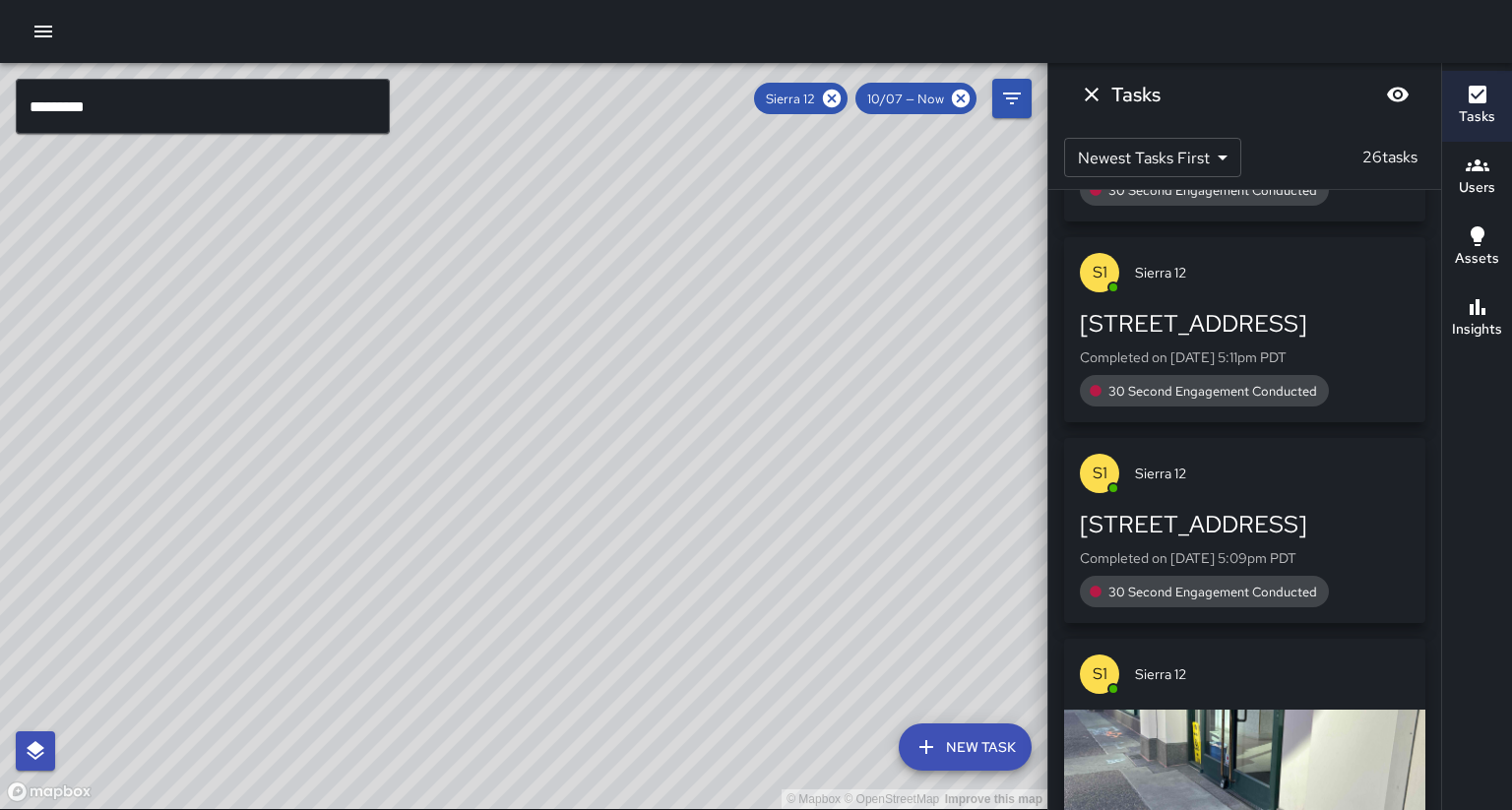
click at [460, 666] on div "© Mapbox © OpenStreetMap Improve this map" at bounding box center [523, 436] width 1047 height 746
drag, startPoint x: 444, startPoint y: 673, endPoint x: 515, endPoint y: 483, distance: 202.8
click at [515, 483] on div "© Mapbox © OpenStreetMap Improve this map" at bounding box center [523, 436] width 1047 height 746
click at [1496, 296] on div "Insights" at bounding box center [1477, 318] width 50 height 46
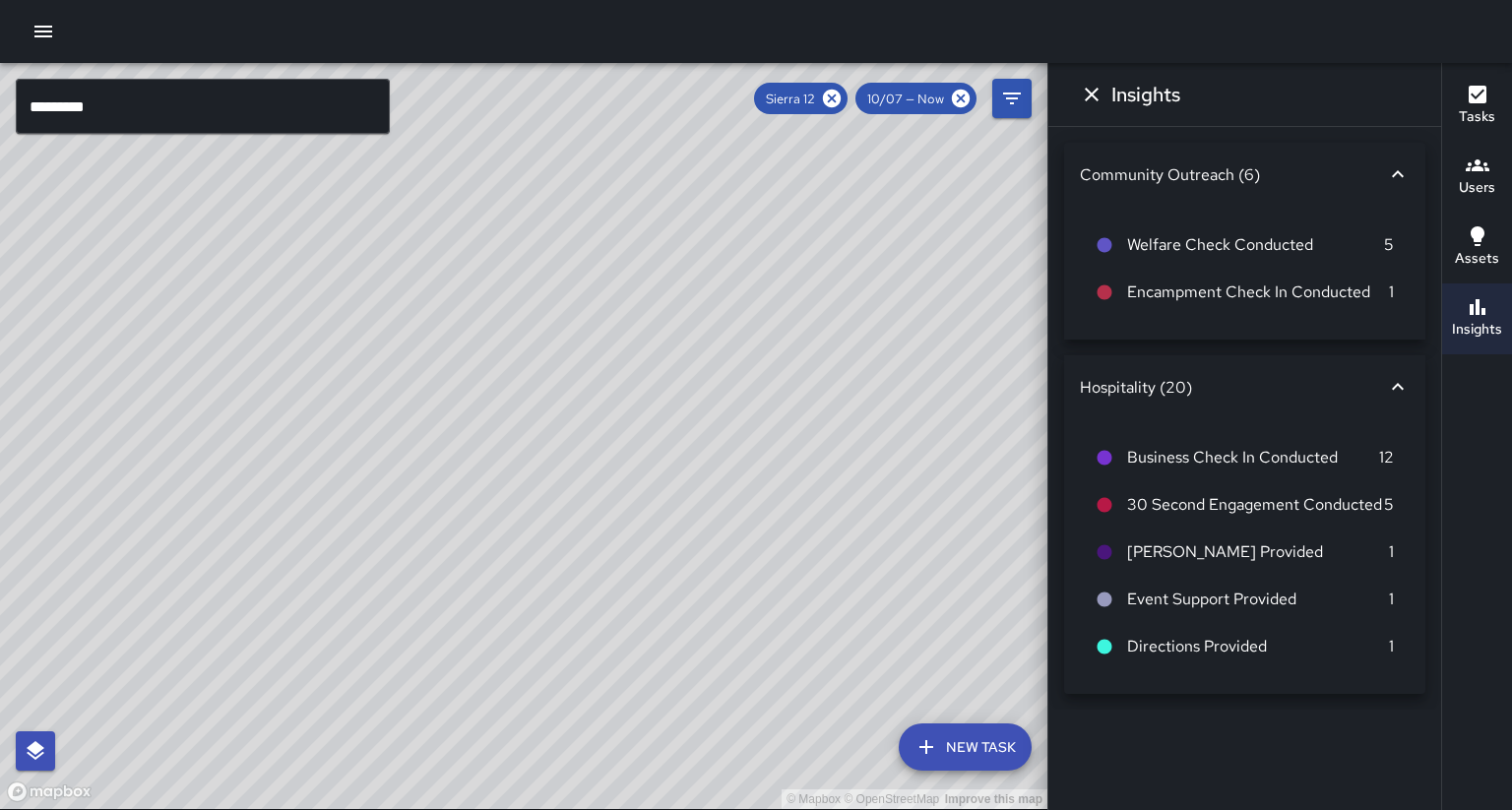
drag, startPoint x: 947, startPoint y: 233, endPoint x: 962, endPoint y: 294, distance: 62.8
click at [962, 294] on div "© Mapbox © OpenStreetMap Improve this map" at bounding box center [523, 436] width 1047 height 746
click at [843, 97] on icon at bounding box center [832, 99] width 22 height 22
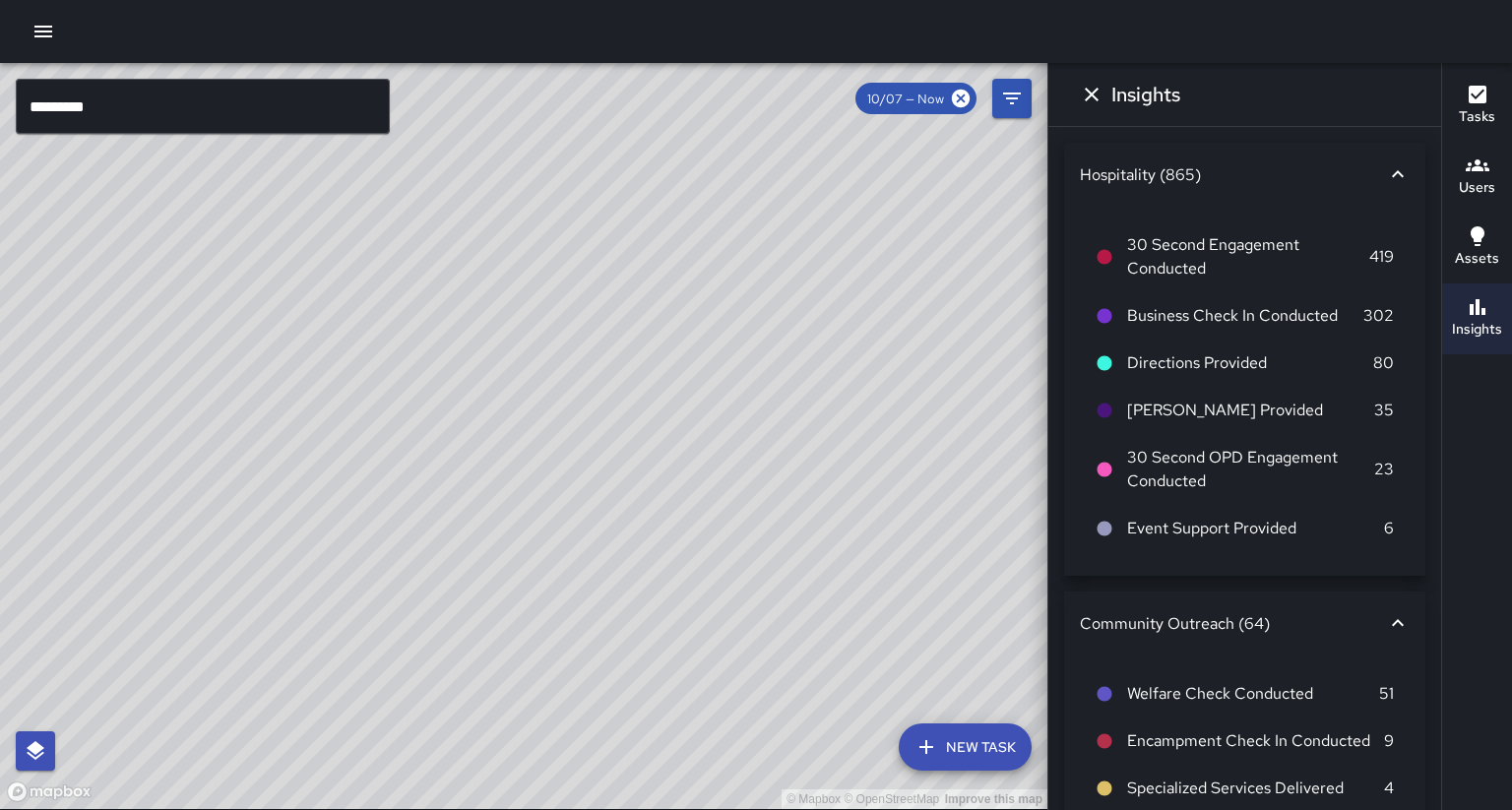
scroll to position [0, 0]
drag, startPoint x: 637, startPoint y: 248, endPoint x: 547, endPoint y: 359, distance: 142.9
click at [547, 359] on div "© Mapbox © OpenStreetMap Improve this map" at bounding box center [523, 436] width 1047 height 746
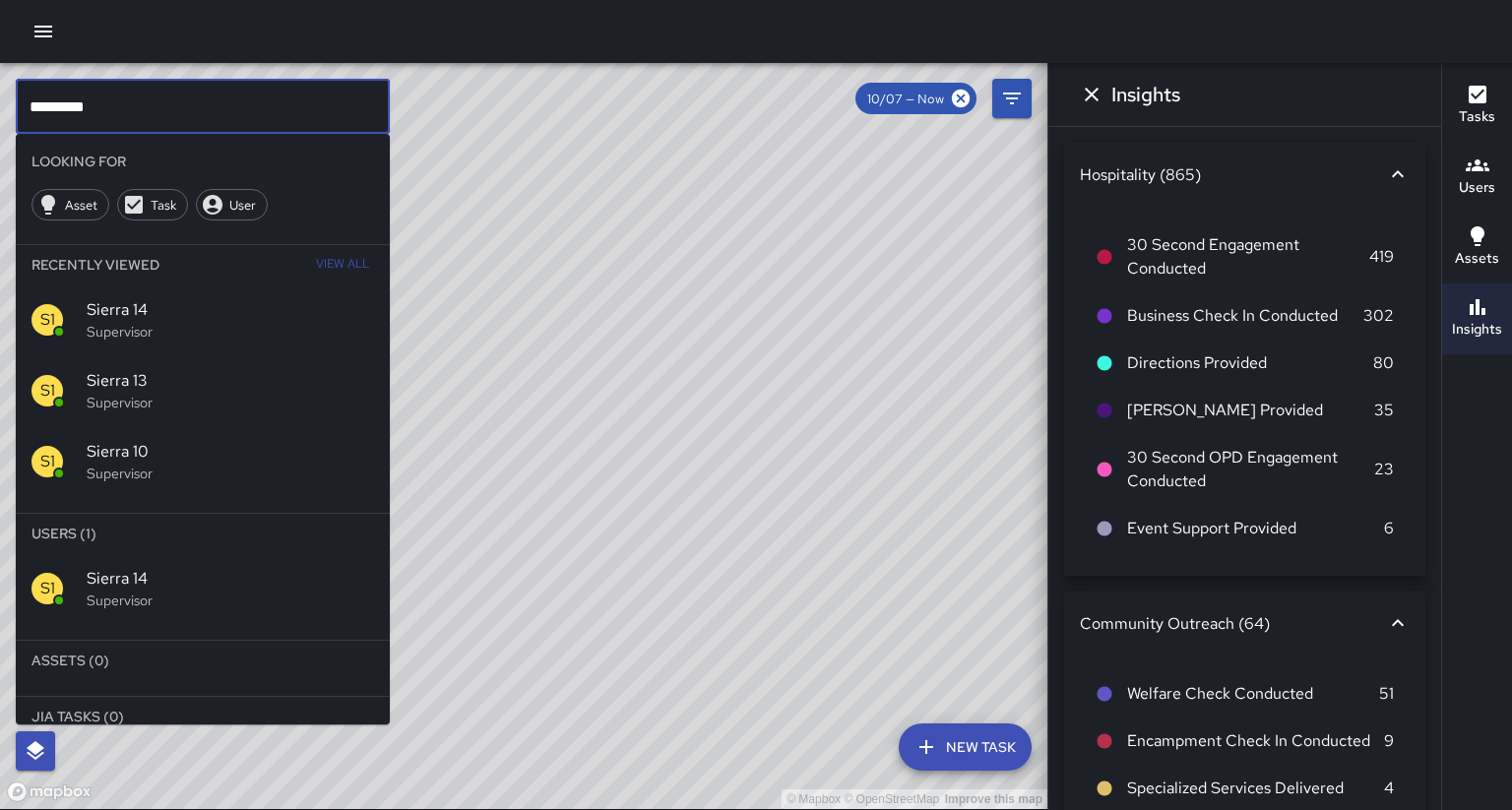
click at [213, 119] on input "*********" at bounding box center [203, 105] width 374 height 55
click at [216, 440] on span "Sierra 10" at bounding box center [230, 452] width 287 height 24
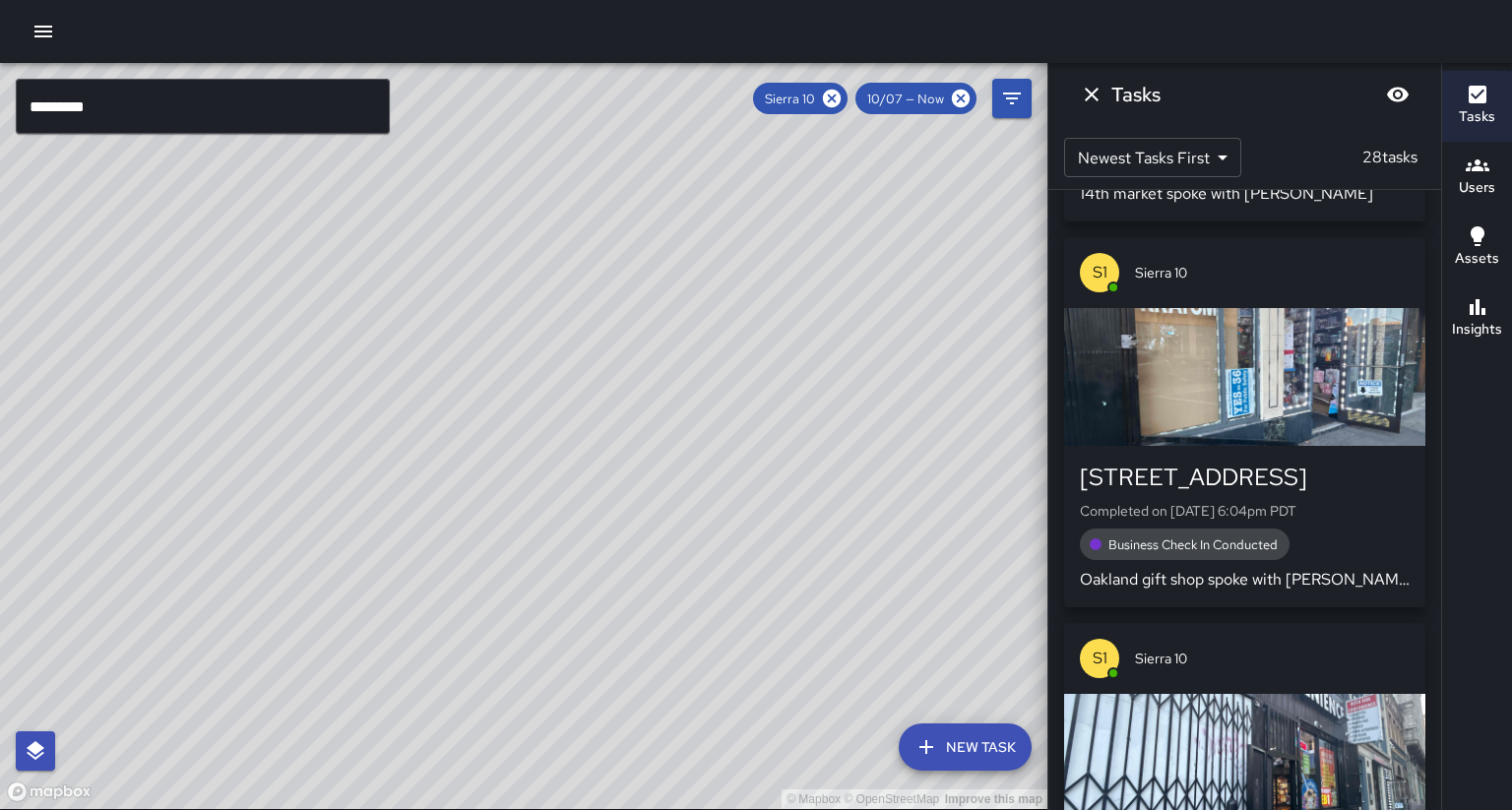
drag, startPoint x: 386, startPoint y: 338, endPoint x: 291, endPoint y: 384, distance: 105.6
click at [291, 384] on div "© Mapbox © OpenStreetMap Improve this map" at bounding box center [523, 436] width 1047 height 746
drag, startPoint x: 441, startPoint y: 390, endPoint x: 393, endPoint y: 405, distance: 50.3
click at [393, 405] on div "© Mapbox © OpenStreetMap Improve this map" at bounding box center [523, 436] width 1047 height 746
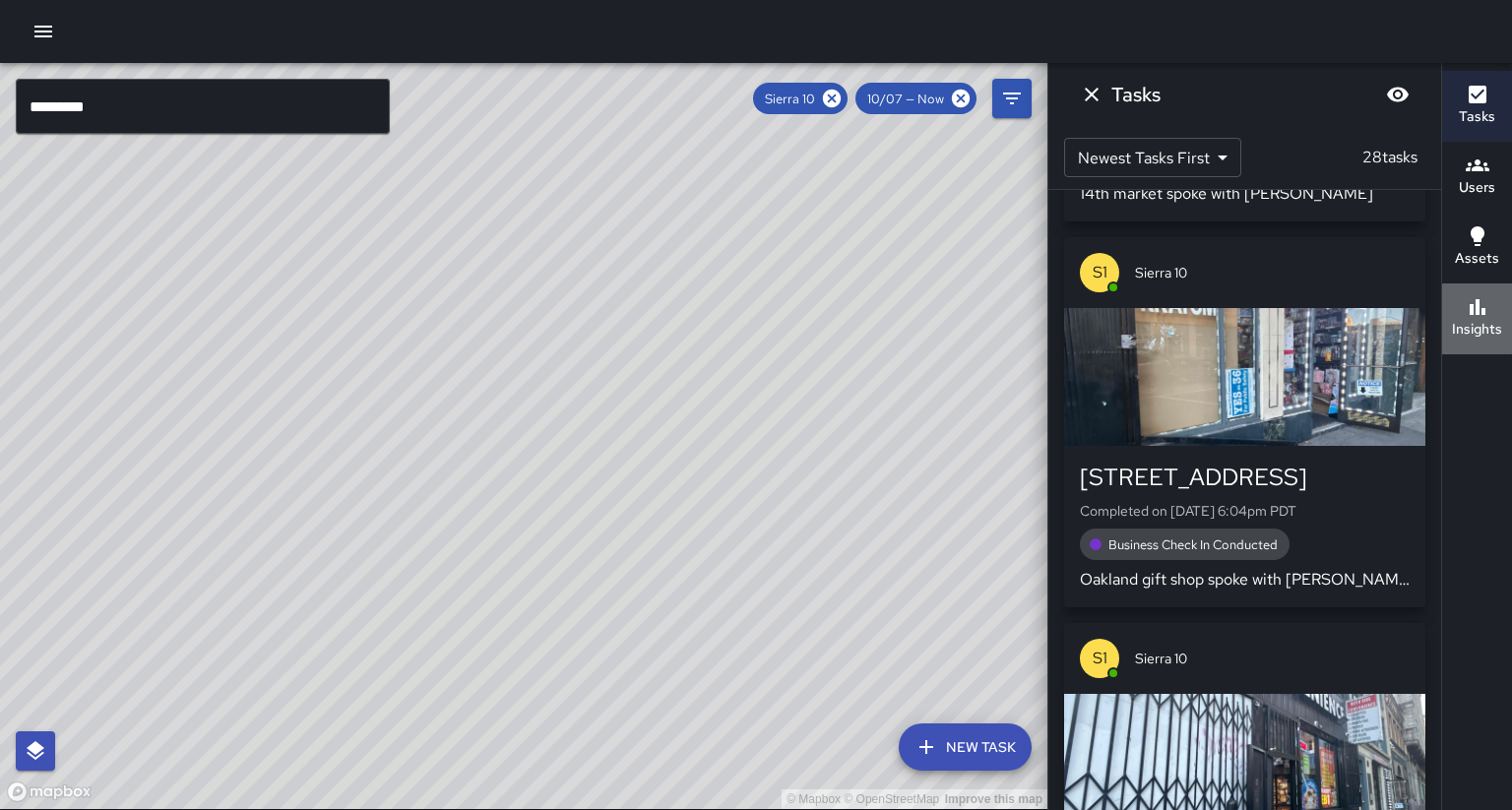
click at [1464, 319] on h6 "Insights" at bounding box center [1477, 330] width 50 height 22
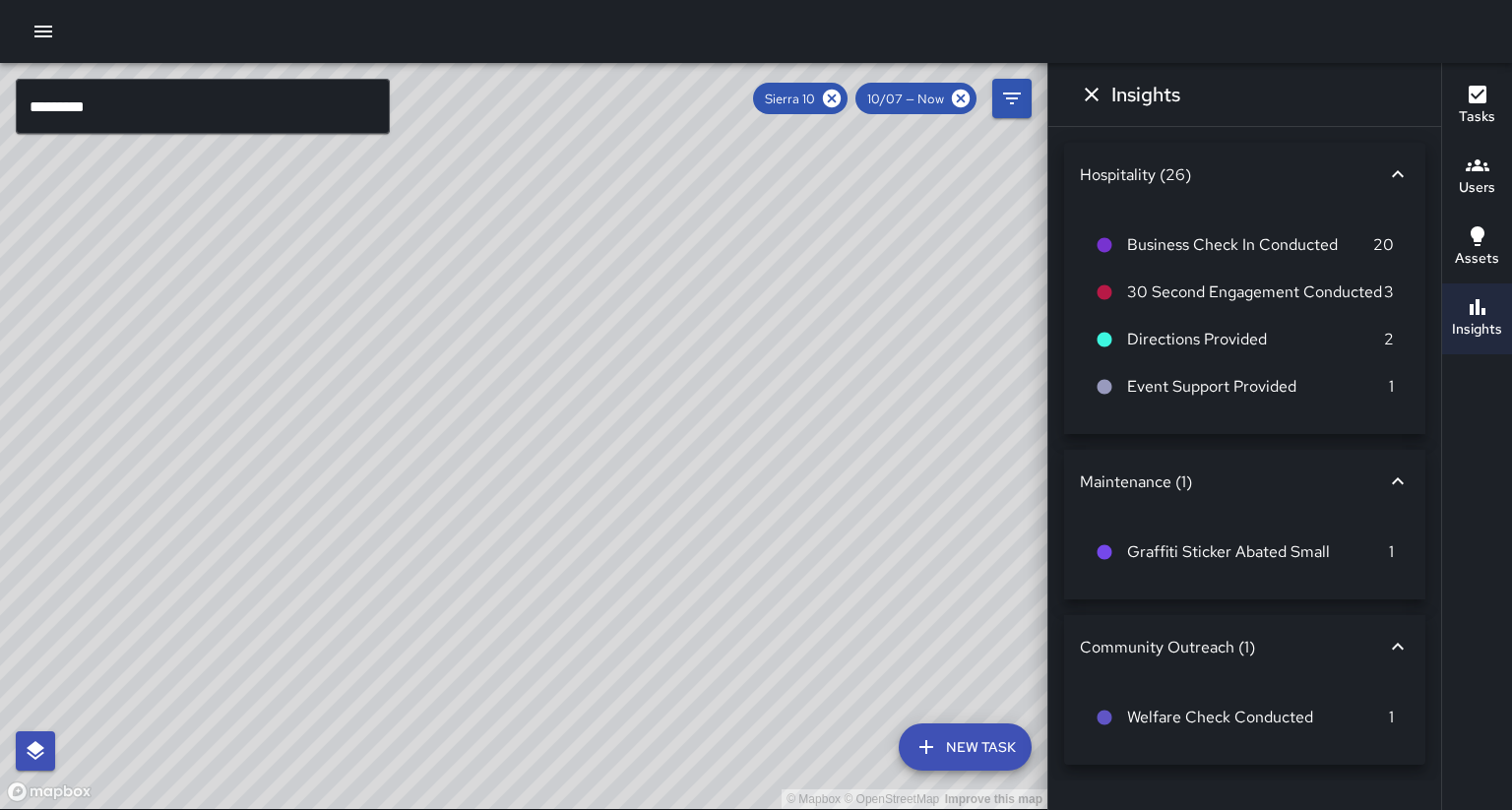
scroll to position [0, 0]
click at [1086, 82] on button "Dismiss" at bounding box center [1092, 95] width 40 height 40
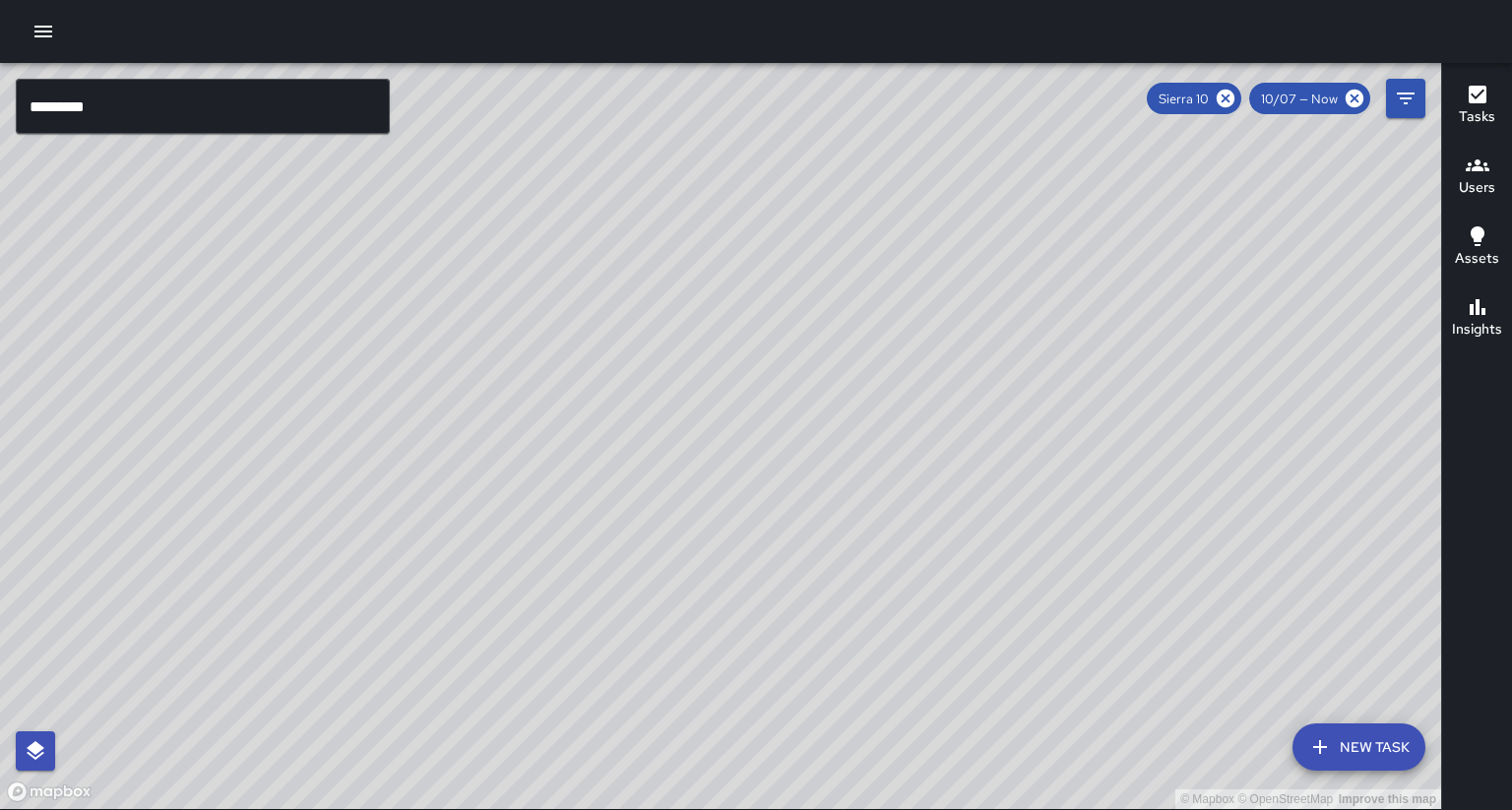
drag, startPoint x: 624, startPoint y: 323, endPoint x: 550, endPoint y: 302, distance: 76.9
click at [550, 302] on div "© Mapbox © OpenStreetMap Improve this map" at bounding box center [720, 436] width 1441 height 746
drag, startPoint x: 488, startPoint y: 217, endPoint x: 475, endPoint y: 296, distance: 80.1
click at [475, 296] on div "© Mapbox © OpenStreetMap Improve this map" at bounding box center [720, 436] width 1441 height 746
